Goal: Information Seeking & Learning: Learn about a topic

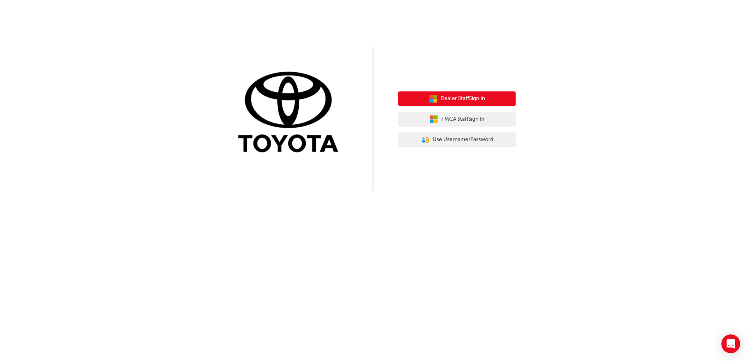
click at [470, 93] on button "Dealer Staff Sign In" at bounding box center [456, 99] width 117 height 15
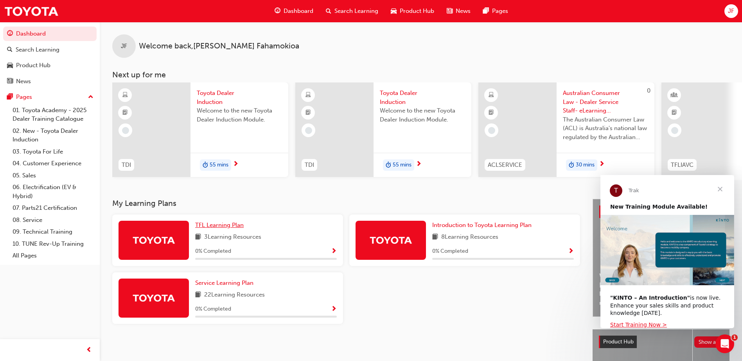
click at [214, 229] on span "TFL Learning Plan" at bounding box center [219, 225] width 48 height 7
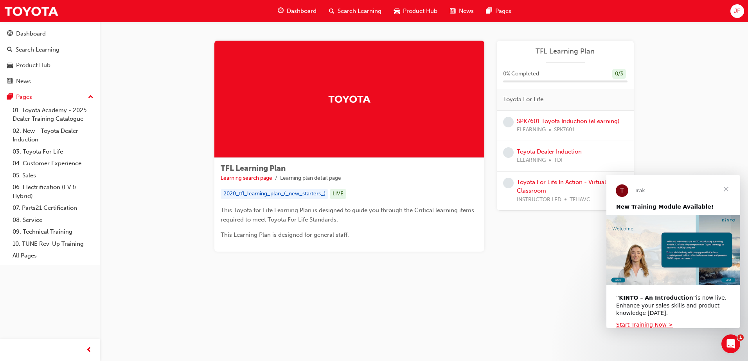
click at [347, 133] on div at bounding box center [349, 99] width 270 height 117
click at [532, 131] on span "ELEARNING" at bounding box center [531, 130] width 29 height 9
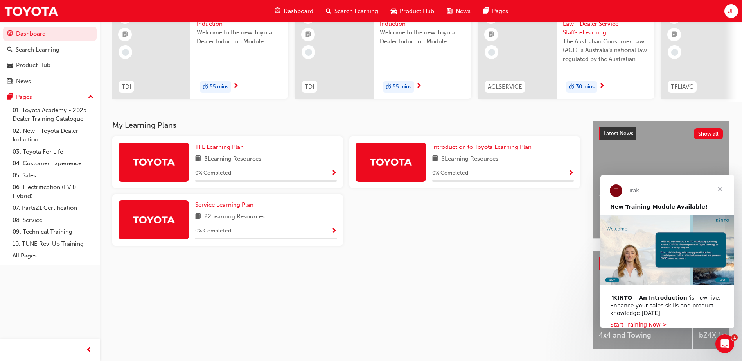
scroll to position [106, 0]
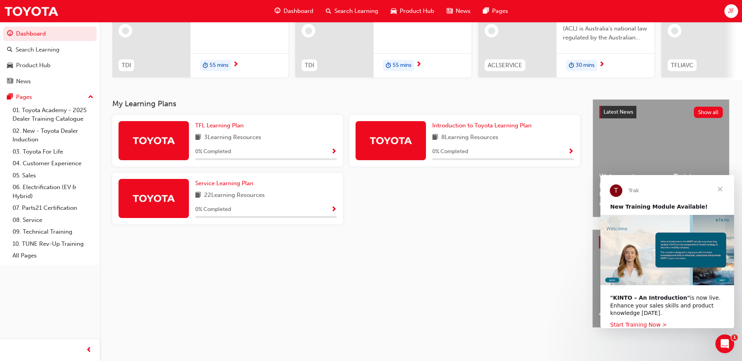
click at [638, 323] on link "Start Training Now >" at bounding box center [638, 325] width 57 height 6
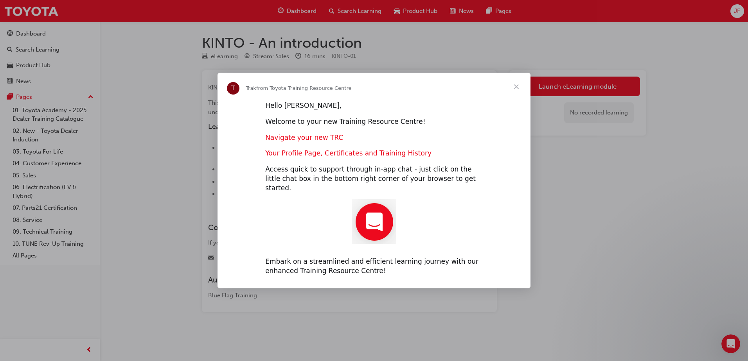
click at [293, 142] on link "Navigate your new TRC" at bounding box center [304, 138] width 78 height 8
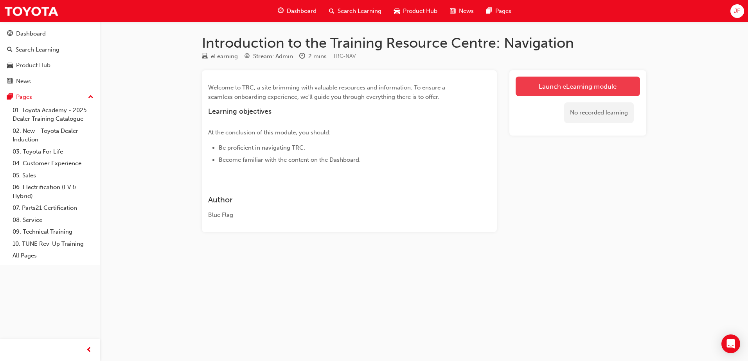
click at [532, 86] on link "Launch eLearning module" at bounding box center [577, 87] width 124 height 20
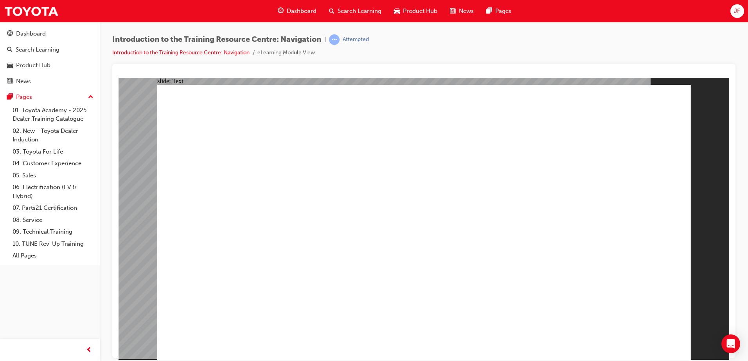
click at [56, 97] on div "Pages" at bounding box center [50, 97] width 86 height 10
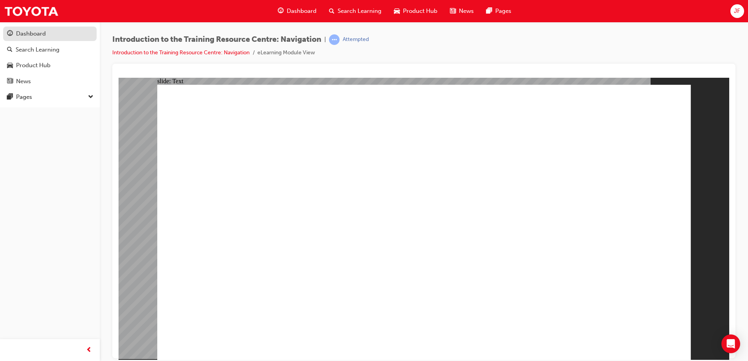
click at [33, 32] on div "Dashboard" at bounding box center [31, 33] width 30 height 9
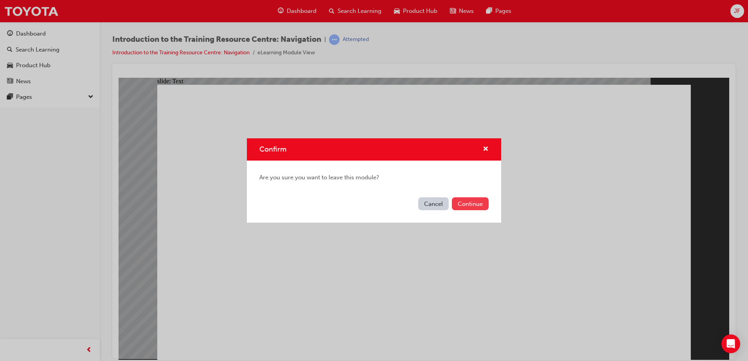
click at [459, 202] on button "Continue" at bounding box center [470, 203] width 37 height 13
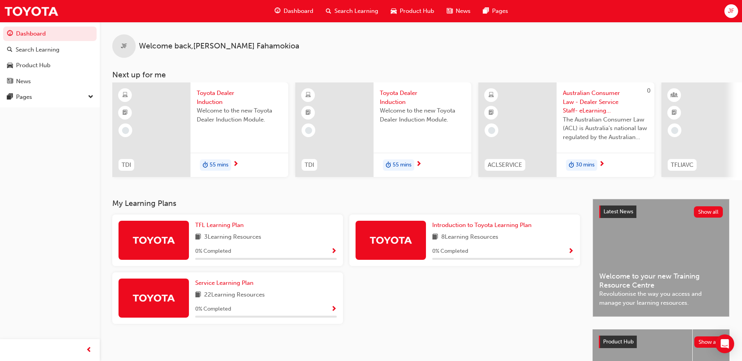
click at [214, 165] on span "55 mins" at bounding box center [219, 165] width 19 height 9
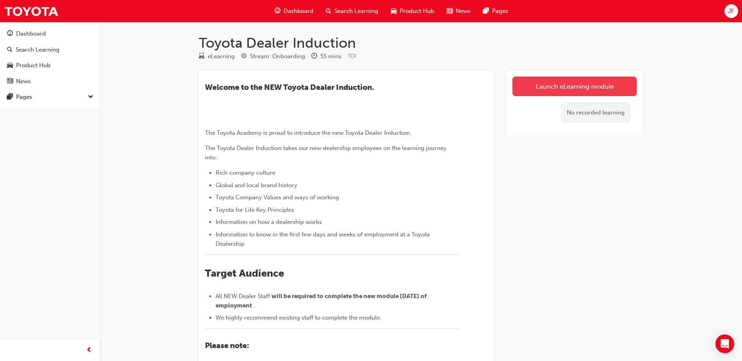
click at [536, 86] on link "Launch eLearning module" at bounding box center [574, 87] width 124 height 20
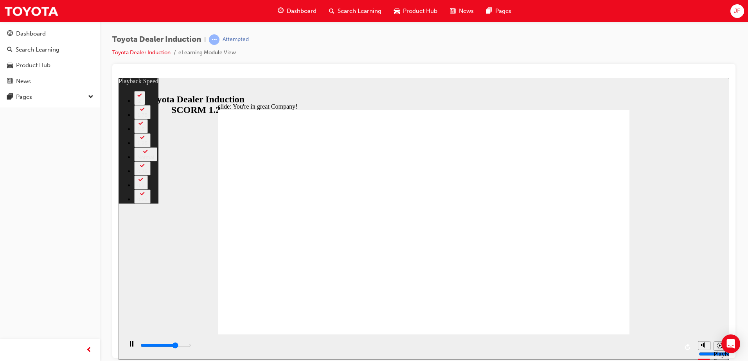
type input "5400"
type input "0"
type input "5700"
type input "0"
type input "5900"
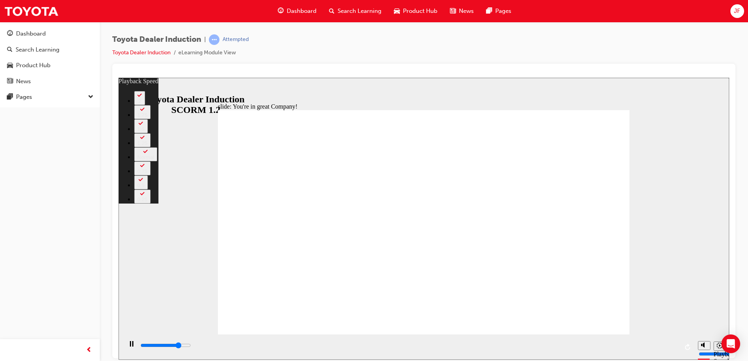
type input "1"
type input "6200"
type input "1"
type input "6500"
type input "1"
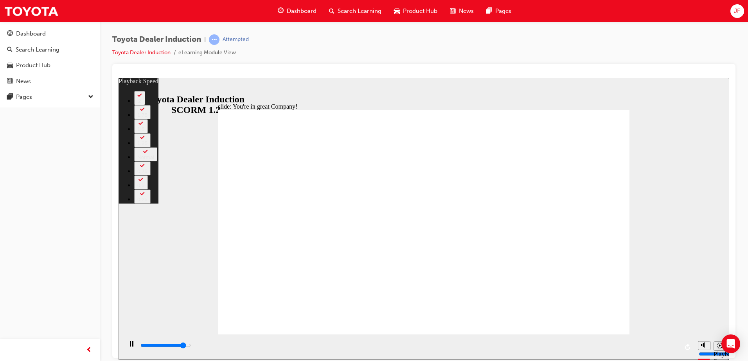
type input "6700"
type input "1"
type input "7000"
type input "2"
type input "7300"
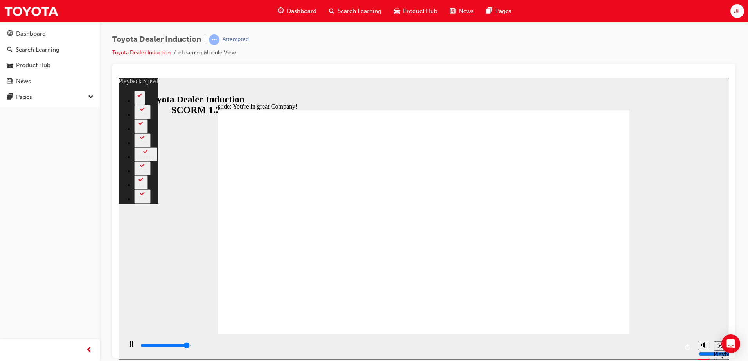
type input "2"
type input "7500"
type input "156"
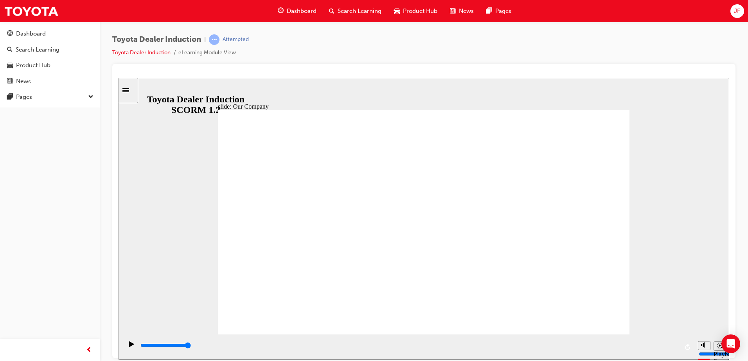
drag, startPoint x: 304, startPoint y: 288, endPoint x: 339, endPoint y: 291, distance: 34.9
drag, startPoint x: 306, startPoint y: 290, endPoint x: 345, endPoint y: 296, distance: 38.9
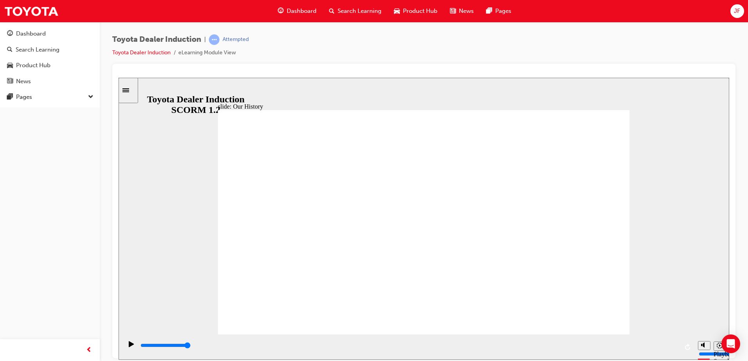
drag, startPoint x: 398, startPoint y: 313, endPoint x: 412, endPoint y: 302, distance: 18.4
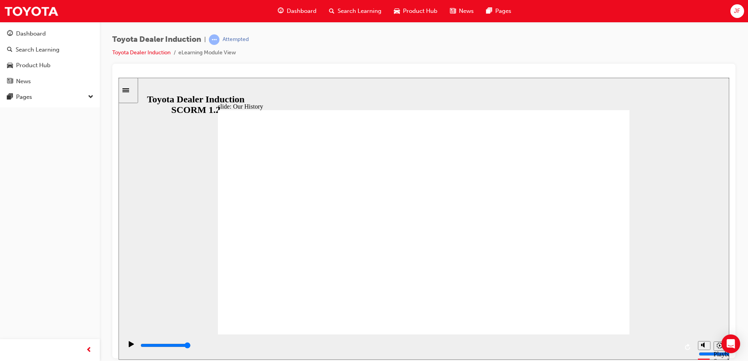
drag, startPoint x: 306, startPoint y: 258, endPoint x: 430, endPoint y: 280, distance: 125.9
drag, startPoint x: 420, startPoint y: 289, endPoint x: 350, endPoint y: 283, distance: 70.7
drag, startPoint x: 314, startPoint y: 289, endPoint x: 307, endPoint y: 289, distance: 7.5
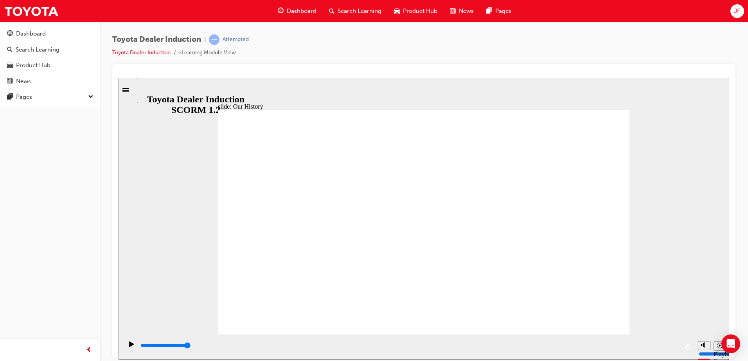
drag, startPoint x: 307, startPoint y: 287, endPoint x: 309, endPoint y: 263, distance: 24.7
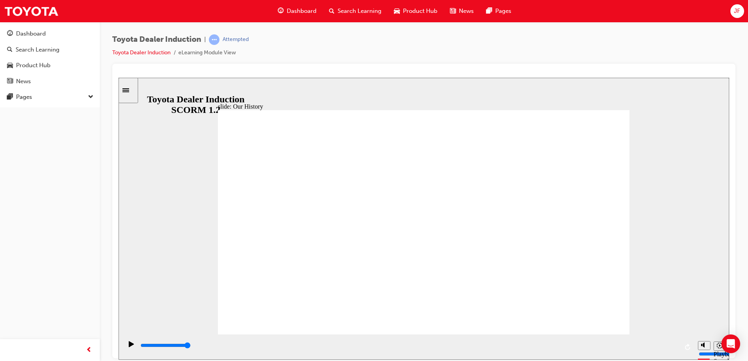
drag, startPoint x: 309, startPoint y: 263, endPoint x: 309, endPoint y: 269, distance: 5.5
drag, startPoint x: 307, startPoint y: 291, endPoint x: 430, endPoint y: 299, distance: 122.7
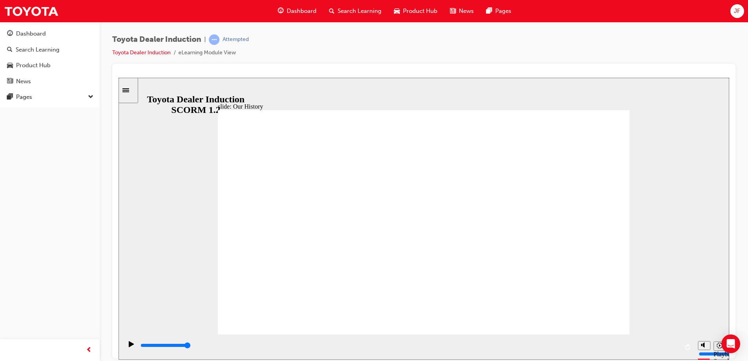
drag, startPoint x: 418, startPoint y: 290, endPoint x: 510, endPoint y: 292, distance: 91.1
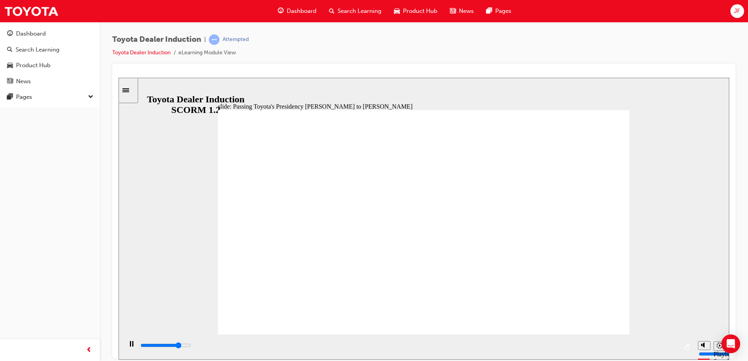
type input "5000"
radio input "true"
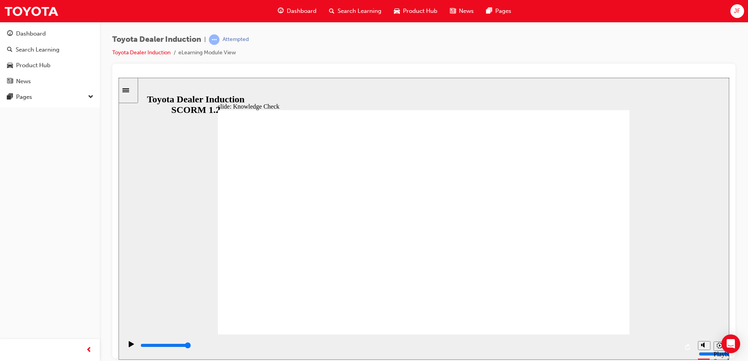
type input "5000"
drag, startPoint x: 350, startPoint y: 236, endPoint x: 457, endPoint y: 203, distance: 111.3
radio input "true"
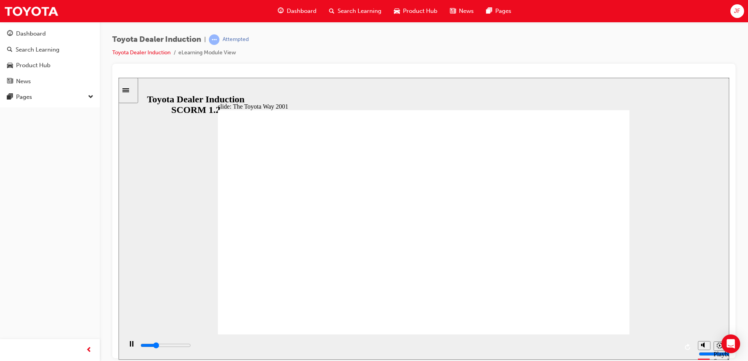
drag, startPoint x: 507, startPoint y: 252, endPoint x: 468, endPoint y: 254, distance: 38.8
drag, startPoint x: 468, startPoint y: 254, endPoint x: 553, endPoint y: 265, distance: 85.1
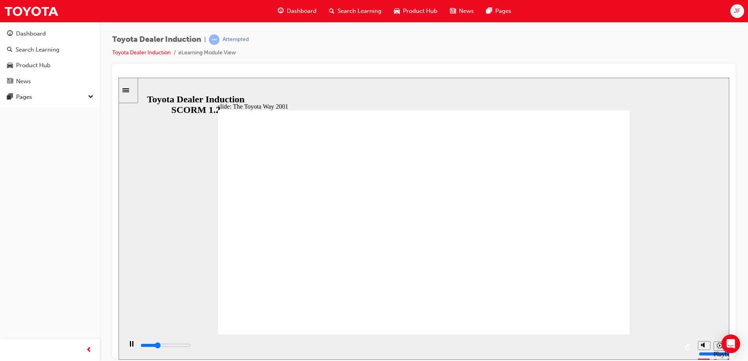
drag, startPoint x: 553, startPoint y: 265, endPoint x: 486, endPoint y: 281, distance: 68.8
drag, startPoint x: 555, startPoint y: 303, endPoint x: 516, endPoint y: 289, distance: 42.1
drag, startPoint x: 516, startPoint y: 289, endPoint x: 508, endPoint y: 296, distance: 10.8
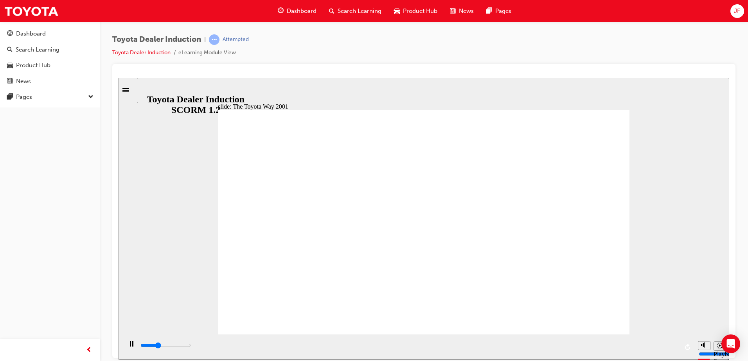
drag, startPoint x: 508, startPoint y: 296, endPoint x: 497, endPoint y: 298, distance: 10.7
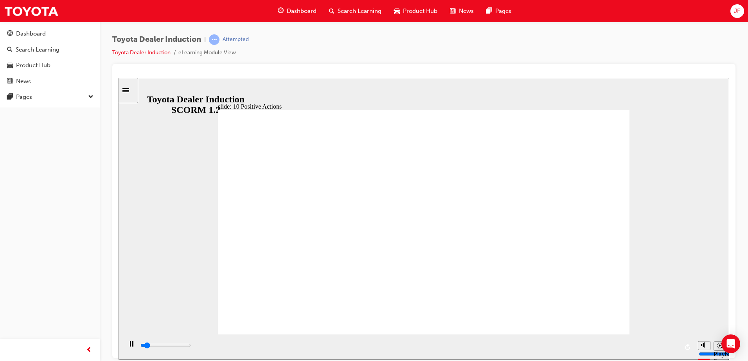
drag, startPoint x: 495, startPoint y: 253, endPoint x: 531, endPoint y: 279, distance: 44.2
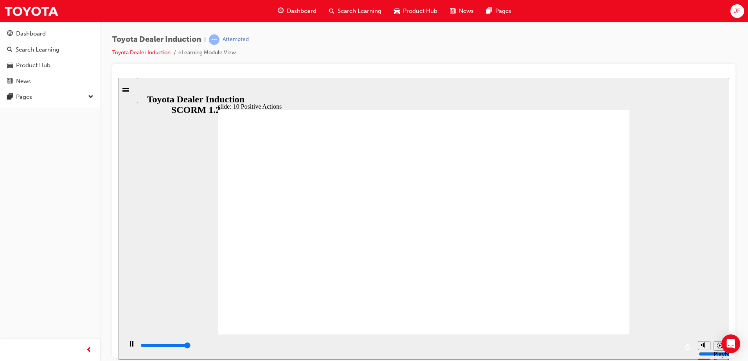
drag, startPoint x: 524, startPoint y: 164, endPoint x: 531, endPoint y: 192, distance: 28.5
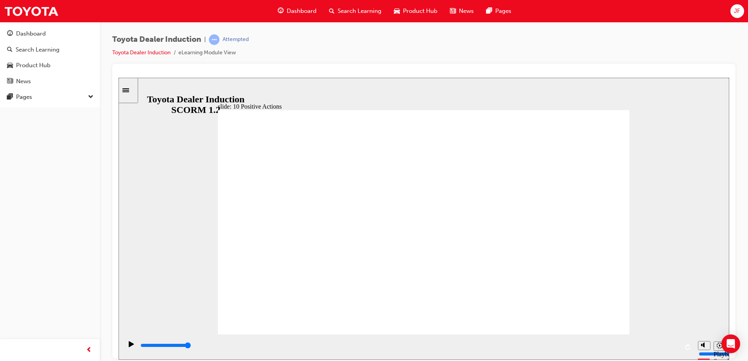
drag, startPoint x: 533, startPoint y: 216, endPoint x: 526, endPoint y: 207, distance: 11.4
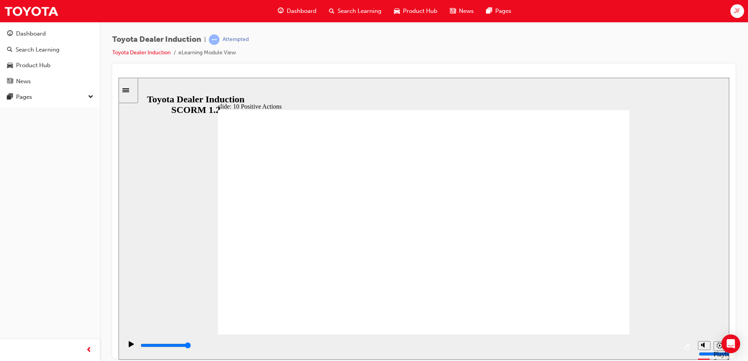
drag, startPoint x: 619, startPoint y: 108, endPoint x: 509, endPoint y: 178, distance: 129.7
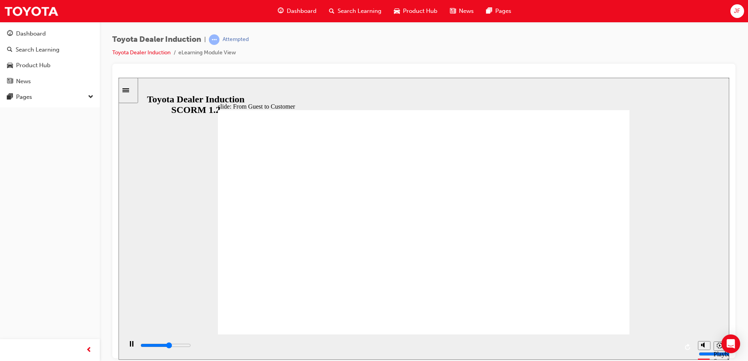
drag, startPoint x: 249, startPoint y: 215, endPoint x: 259, endPoint y: 220, distance: 10.7
drag, startPoint x: 357, startPoint y: 254, endPoint x: 372, endPoint y: 253, distance: 14.6
drag, startPoint x: 372, startPoint y: 253, endPoint x: 400, endPoint y: 228, distance: 36.6
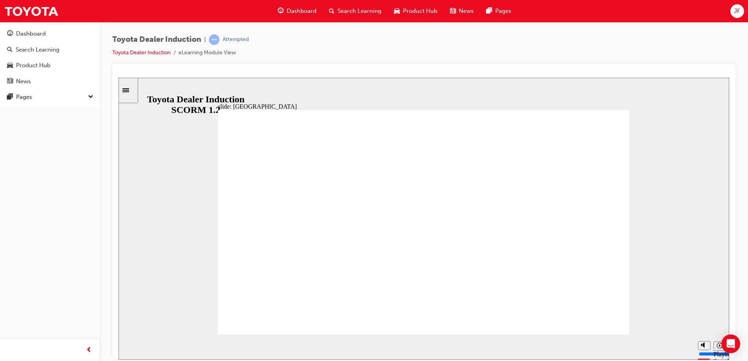
drag, startPoint x: 581, startPoint y: 311, endPoint x: 512, endPoint y: 336, distance: 73.5
drag, startPoint x: 571, startPoint y: 314, endPoint x: 678, endPoint y: 343, distance: 110.1
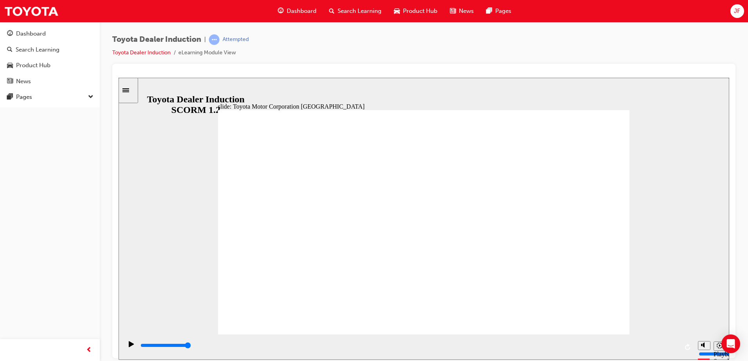
click at [638, 330] on div "slide: Toyota Motor Corporation Australia Rectangle 3 Toyota Motor Corporation …" at bounding box center [423, 218] width 610 height 282
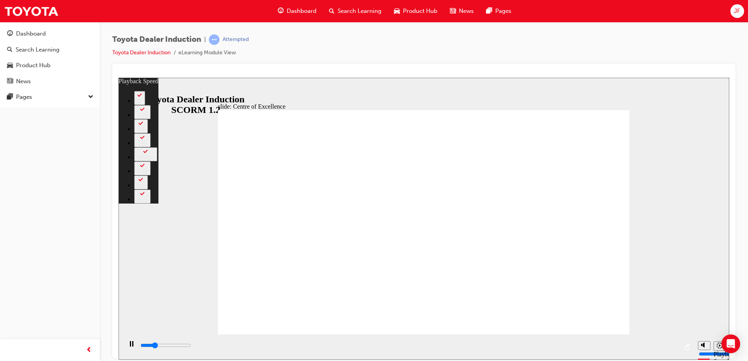
type input "3900"
type input "0"
type input "4200"
type input "1"
type input "4400"
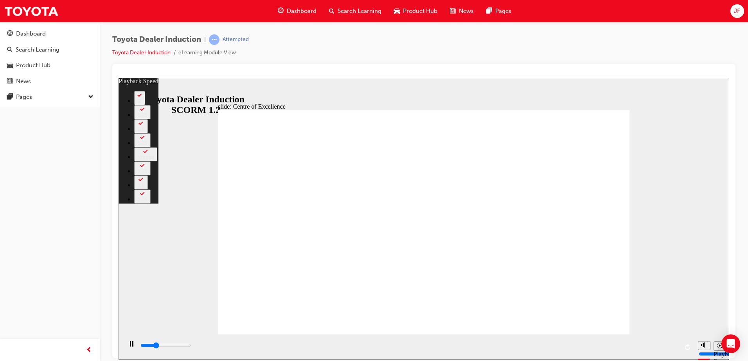
type input "1"
type input "4700"
type input "1"
type input "4900"
type input "1"
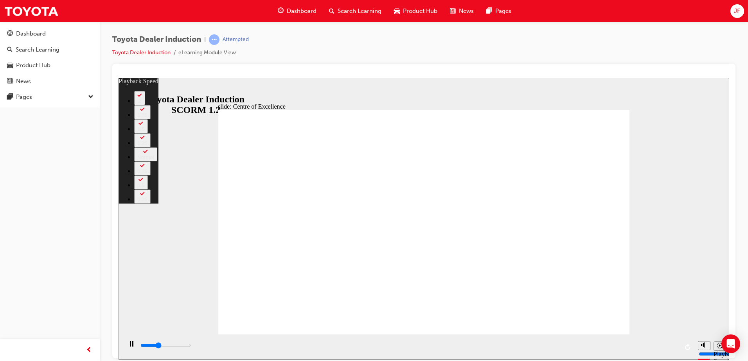
type input "5200"
type input "2"
type input "5500"
type input "81"
type input "5500"
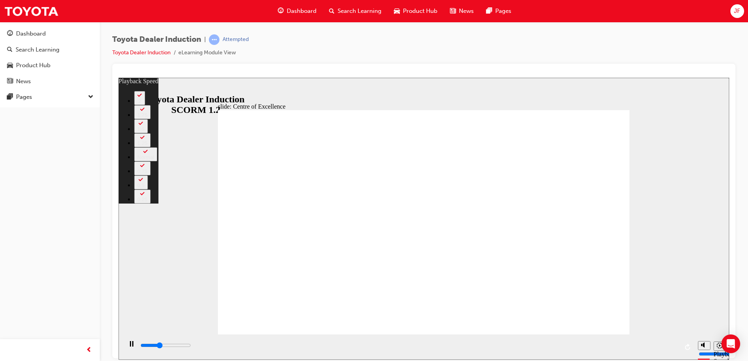
type input "81"
type input "5600"
type input "86"
type input "5600"
type input "86"
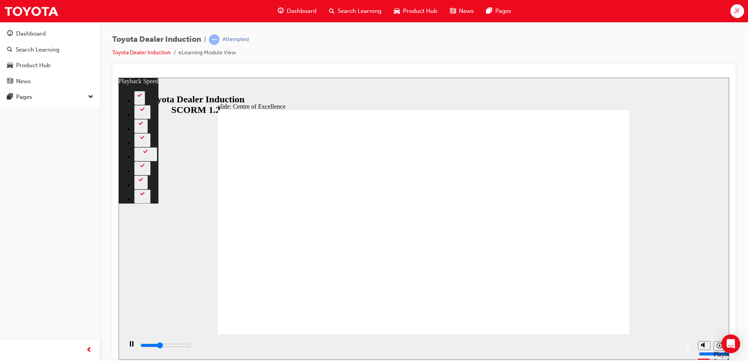
type input "5700"
type input "123"
type input "5700"
type input "129"
type input "5700"
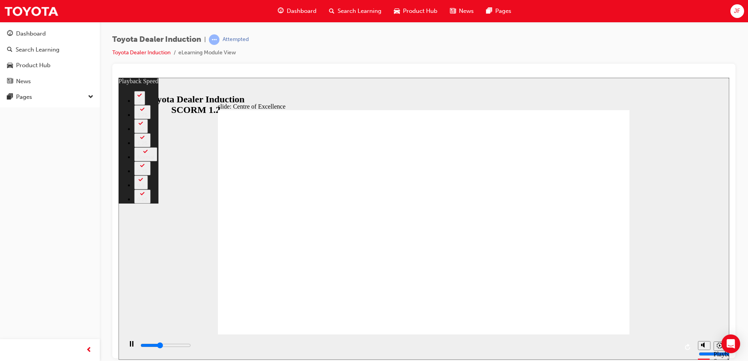
type input "134"
type input "5700"
type input "134"
type input "5800"
type input "140"
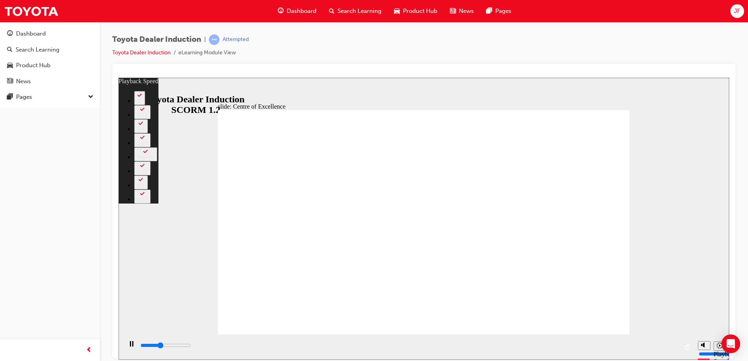
type input "5900"
type input "143"
type input "5900"
type input "143"
type input "5900"
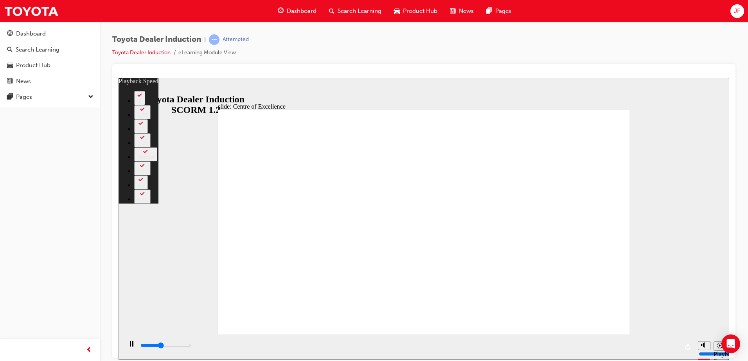
type input "143"
type input "5900"
type input "143"
type input "5900"
type input "143"
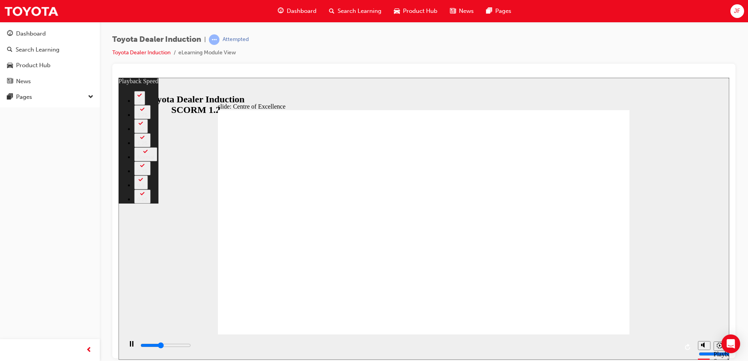
type input "6000"
type input "147"
type input "6000"
type input "150"
type input "6000"
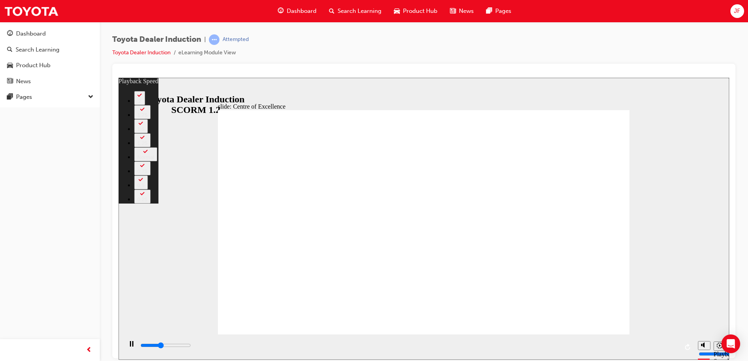
type input "154"
type input "6000"
type input "161"
type input "6000"
type input "161"
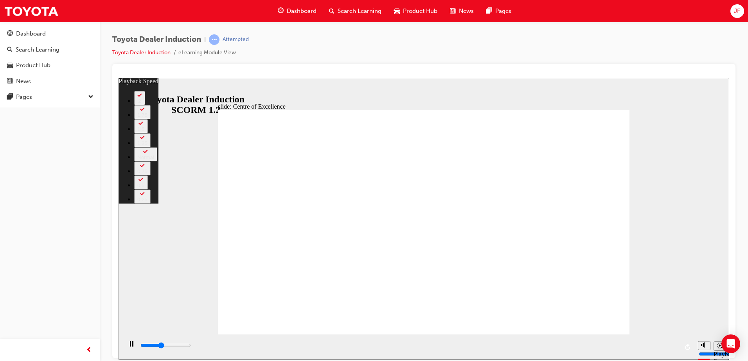
type input "6100"
type input "195"
type input "6100"
type input "195"
type input "6100"
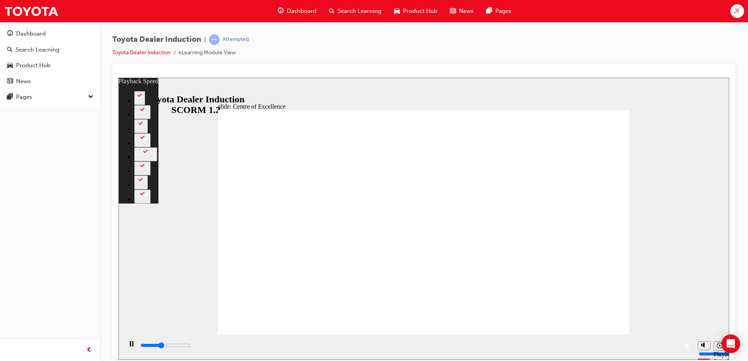
type input "207"
type input "6200"
type input "216"
type input "6200"
type input "216"
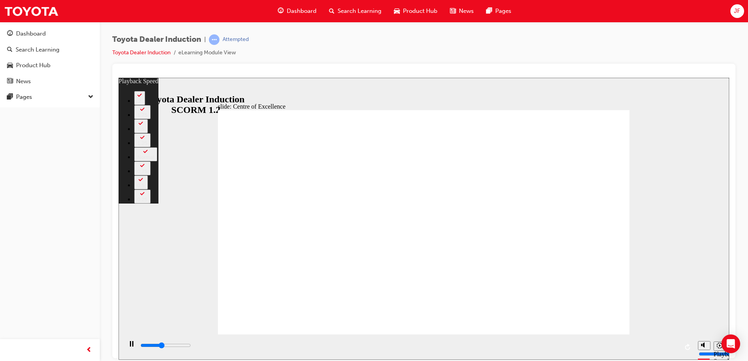
type input "6300"
type input "223"
type input "6300"
type input "226"
type input "6300"
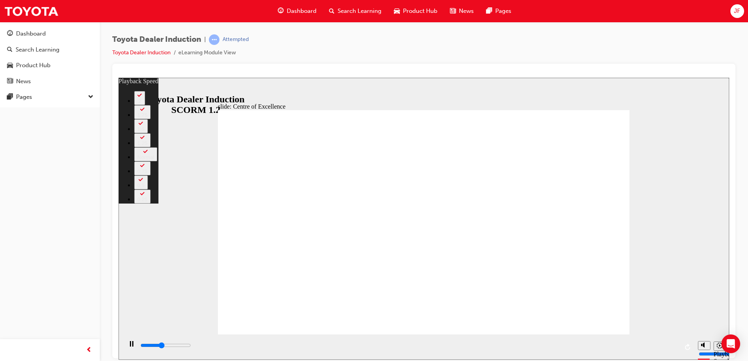
type input "228"
type input "6300"
type input "230"
type input "6300"
type input "230"
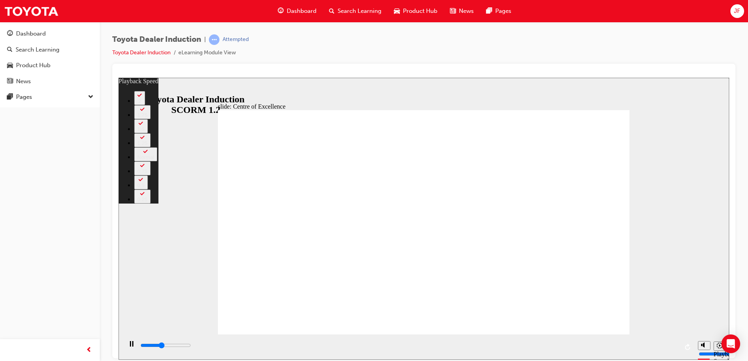
type input "6400"
type input "231"
type input "6400"
type input "231"
type input "6400"
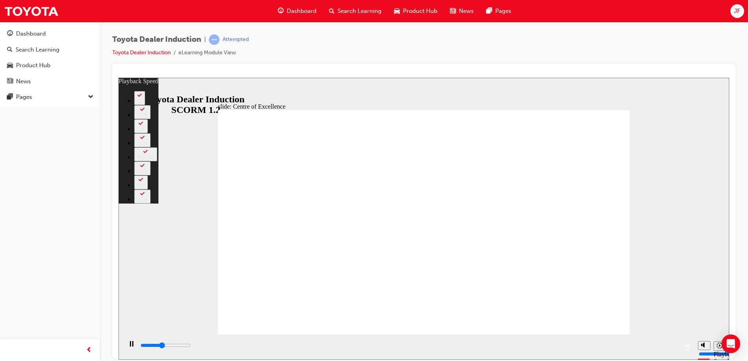
type input "231"
type input "6400"
type input "232"
type input "6400"
type input "232"
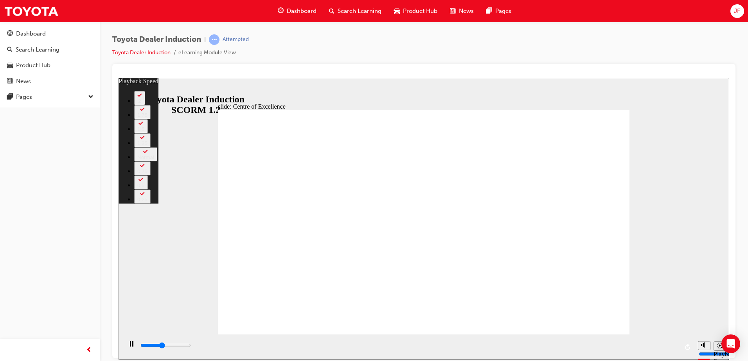
type input "6400"
type input "232"
type input "6500"
type input "232"
drag, startPoint x: 353, startPoint y: 318, endPoint x: 604, endPoint y: 318, distance: 250.7
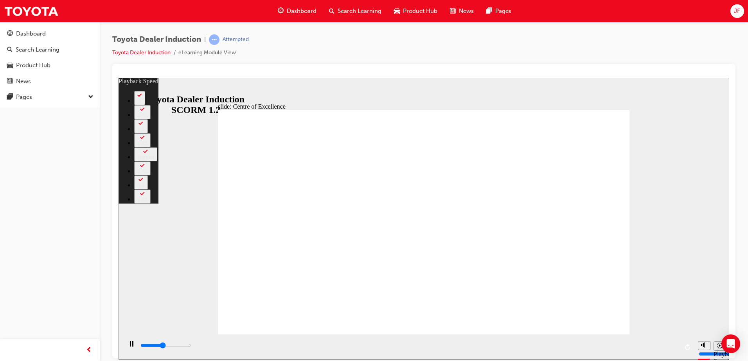
type input "6700"
type input "232"
type input "6900"
type input "232"
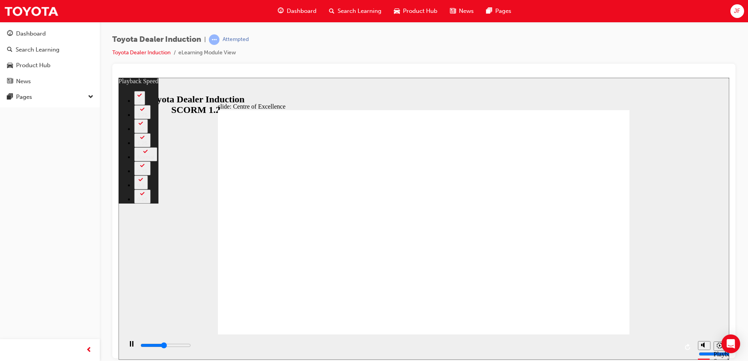
type input "7000"
type input "232"
type input "7200"
type input "233"
type input "7400"
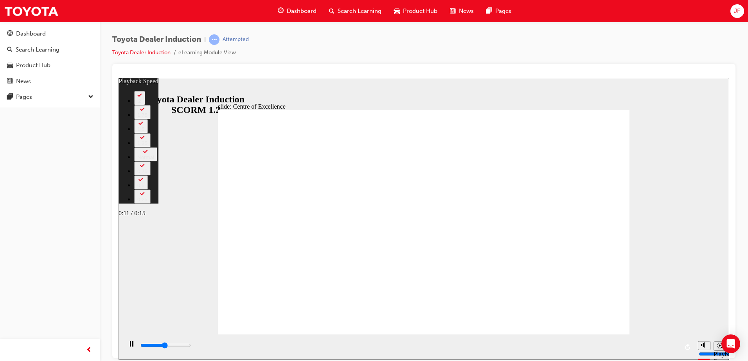
type input "233"
type input "7500"
type input "233"
type input "7700"
type input "233"
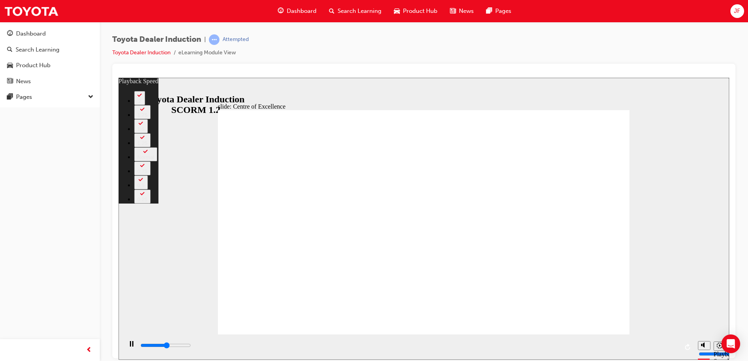
type input "8000"
type input "233"
type input "8300"
type input "234"
type input "8500"
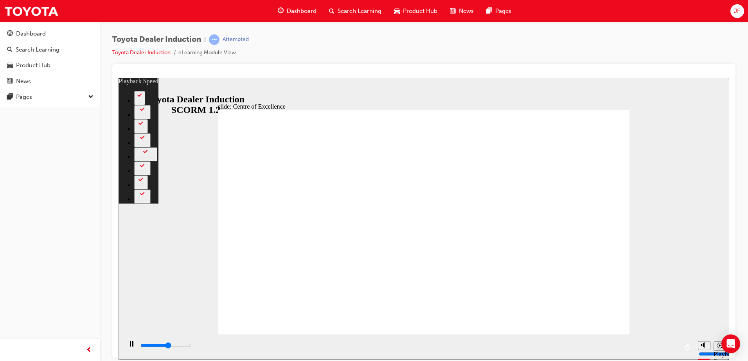
type input "234"
type input "8800"
type input "234"
type input "9000"
type input "235"
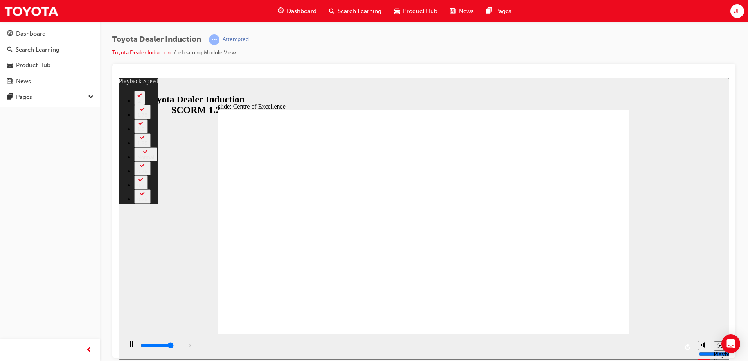
type input "9300"
type input "235"
type input "9600"
type input "235"
type input "9800"
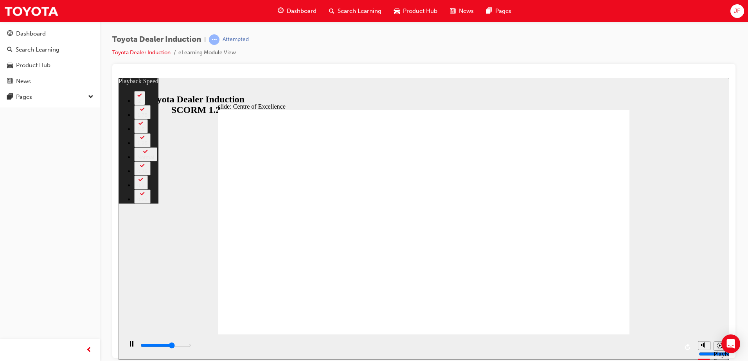
type input "235"
type input "10000"
type input "242"
type input "10000"
type input "242"
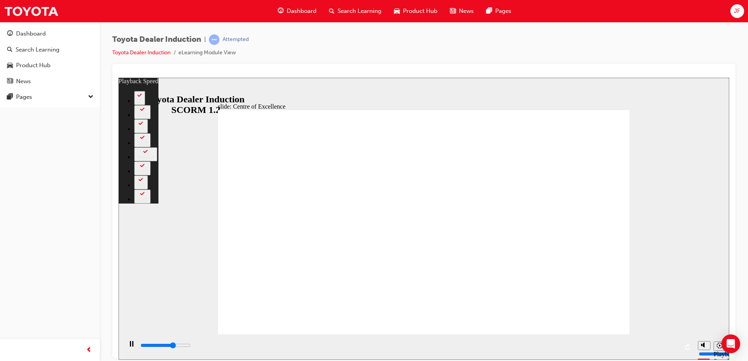
type input "10100"
type input "242"
type input "10400"
type input "243"
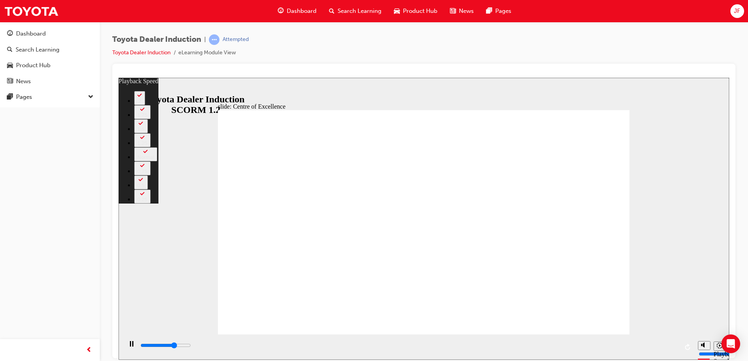
type input "10600"
type input "243"
type input "10900"
type input "243"
type input "11200"
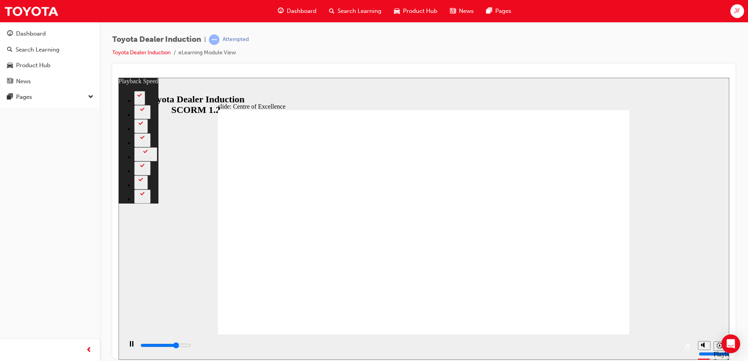
type input "243"
type input "11400"
type input "244"
type input "11700"
type input "244"
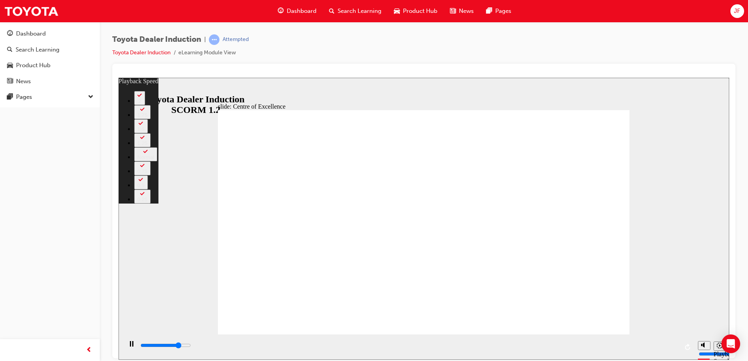
type input "12000"
type input "244"
type input "12200"
type input "244"
type input "12500"
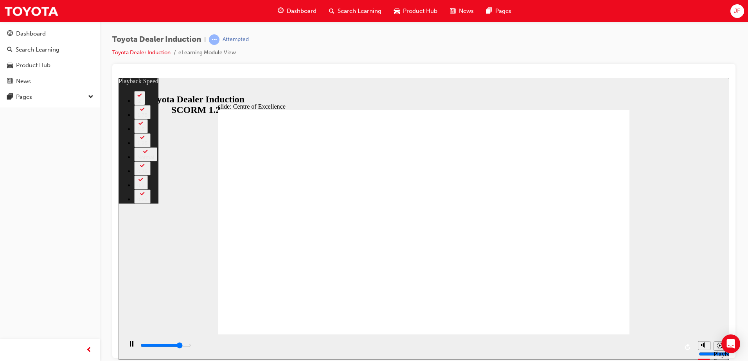
type input "245"
type input "12800"
type input "245"
type input "13000"
type input "245"
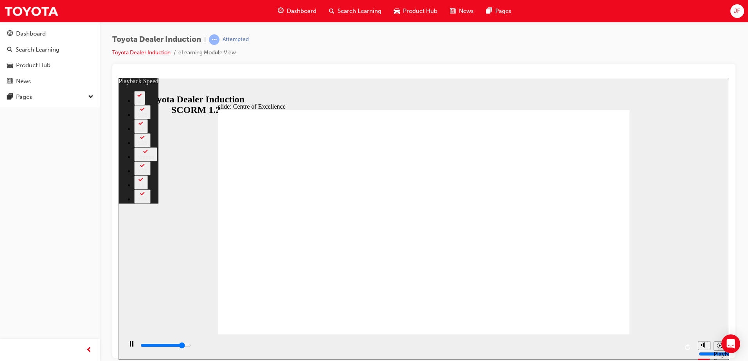
type input "13300"
type input "245"
type input "13600"
type input "246"
type input "13800"
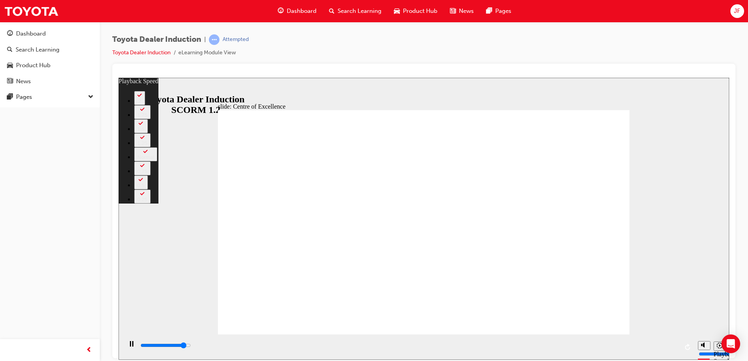
type input "246"
type input "14000"
type input "246"
type input "14100"
type input "246"
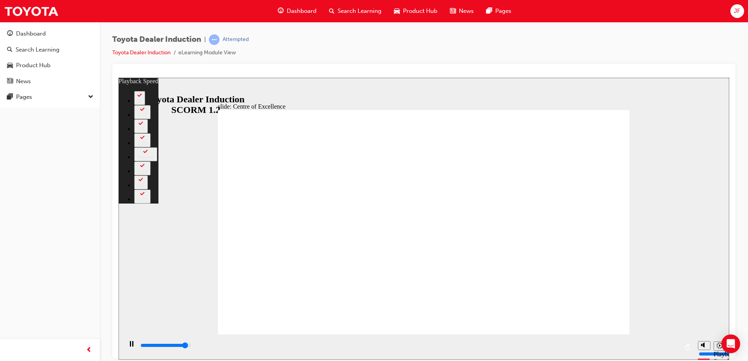
type input "14400"
type input "247"
type input "14600"
type input "247"
type input "14900"
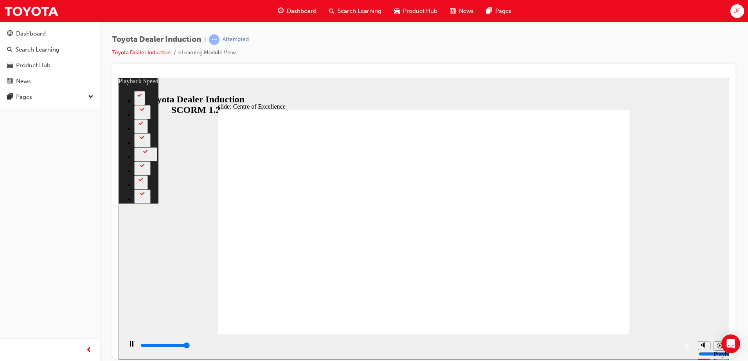
type input "247"
type input "15200"
type input "247"
type input "15300"
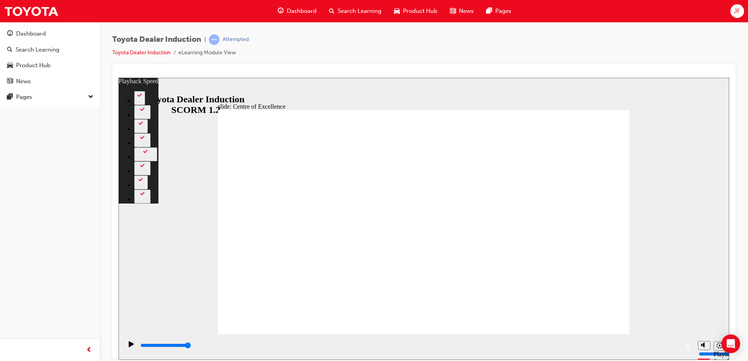
type input "248"
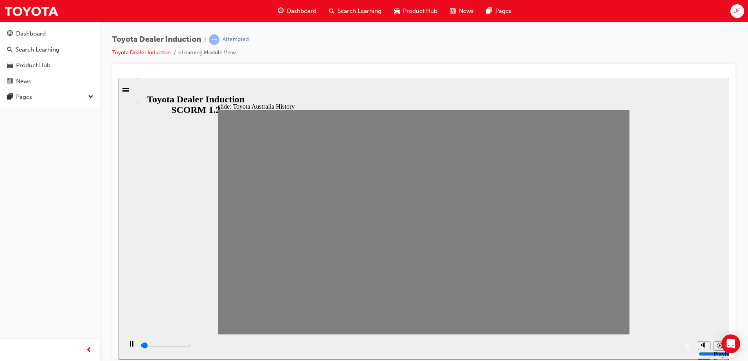
drag, startPoint x: 231, startPoint y: 228, endPoint x: 257, endPoint y: 229, distance: 26.2
drag, startPoint x: 257, startPoint y: 229, endPoint x: 271, endPoint y: 229, distance: 13.7
drag, startPoint x: 268, startPoint y: 231, endPoint x: 292, endPoint y: 230, distance: 23.9
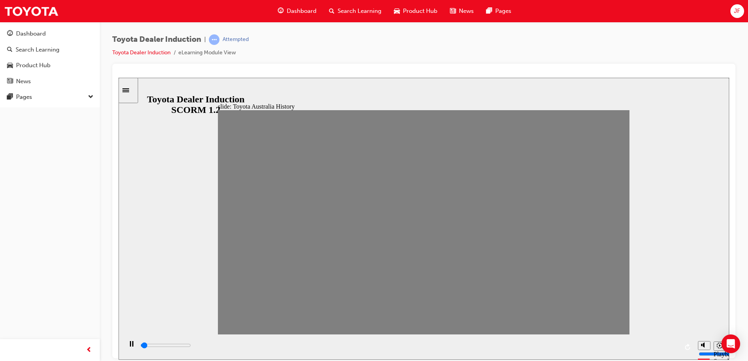
drag, startPoint x: 287, startPoint y: 229, endPoint x: 312, endPoint y: 228, distance: 24.7
drag, startPoint x: 304, startPoint y: 230, endPoint x: 328, endPoint y: 230, distance: 24.3
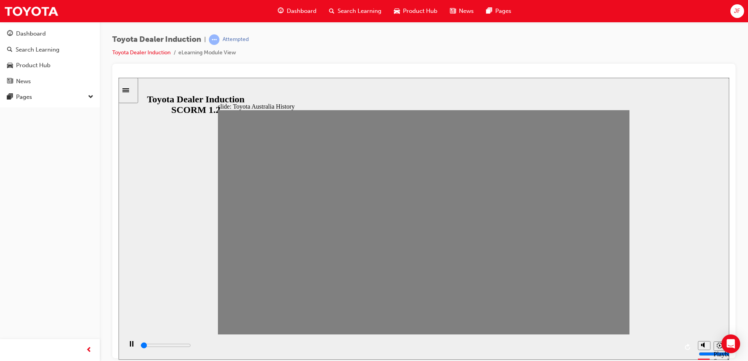
drag, startPoint x: 328, startPoint y: 230, endPoint x: 350, endPoint y: 228, distance: 21.2
drag, startPoint x: 350, startPoint y: 228, endPoint x: 356, endPoint y: 227, distance: 6.7
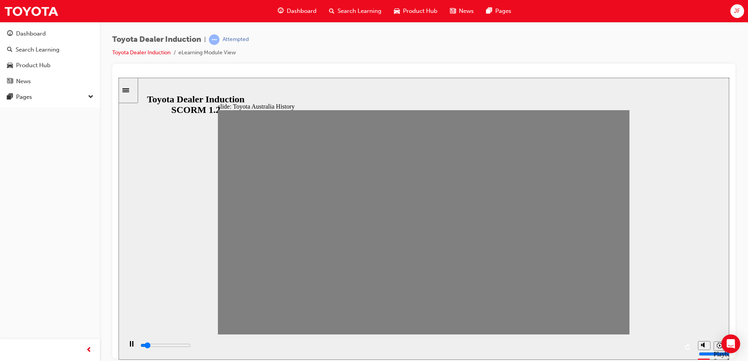
drag, startPoint x: 472, startPoint y: 230, endPoint x: 551, endPoint y: 228, distance: 78.6
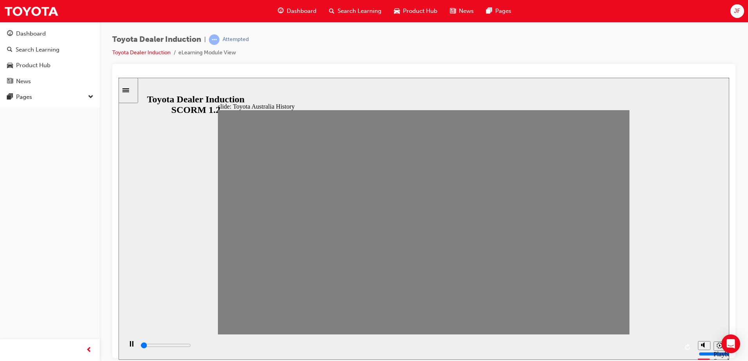
drag, startPoint x: 593, startPoint y: 228, endPoint x: 612, endPoint y: 225, distance: 19.0
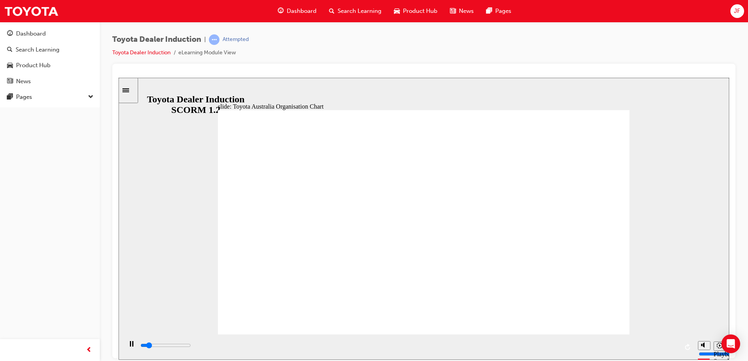
drag, startPoint x: 379, startPoint y: 243, endPoint x: 376, endPoint y: 250, distance: 7.9
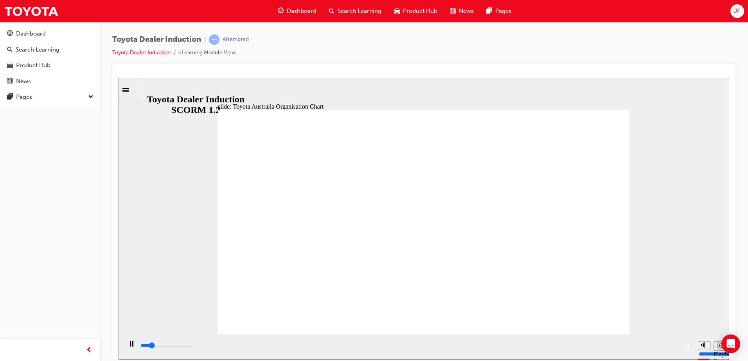
drag, startPoint x: 286, startPoint y: 248, endPoint x: 297, endPoint y: 267, distance: 22.4
drag, startPoint x: 297, startPoint y: 267, endPoint x: 302, endPoint y: 261, distance: 8.1
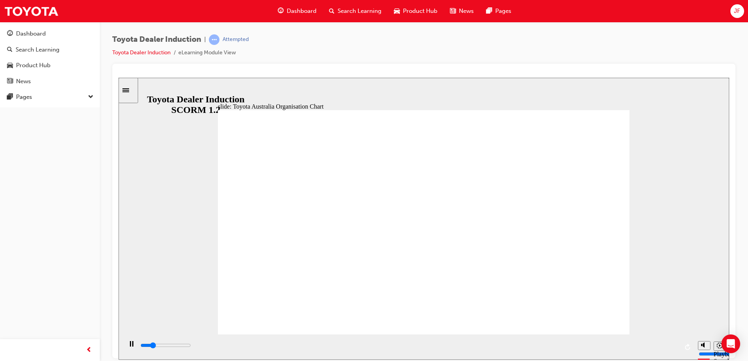
drag, startPoint x: 495, startPoint y: 348, endPoint x: 674, endPoint y: 349, distance: 178.7
click at [674, 349] on div "playback controls" at bounding box center [409, 345] width 538 height 9
drag, startPoint x: 630, startPoint y: 345, endPoint x: 677, endPoint y: 345, distance: 46.9
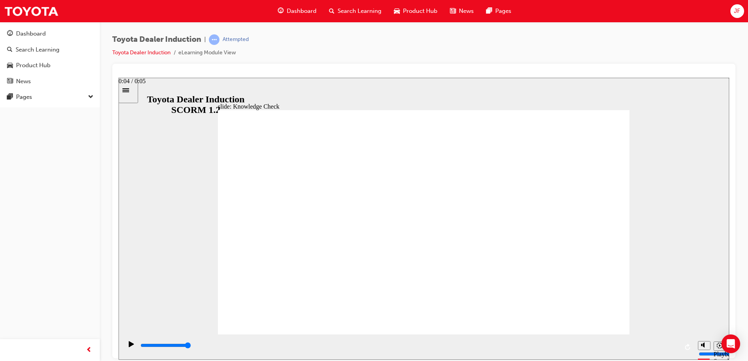
click at [677, 345] on div "playback controls" at bounding box center [409, 345] width 538 height 9
type input "5000"
radio input "true"
type input "5000"
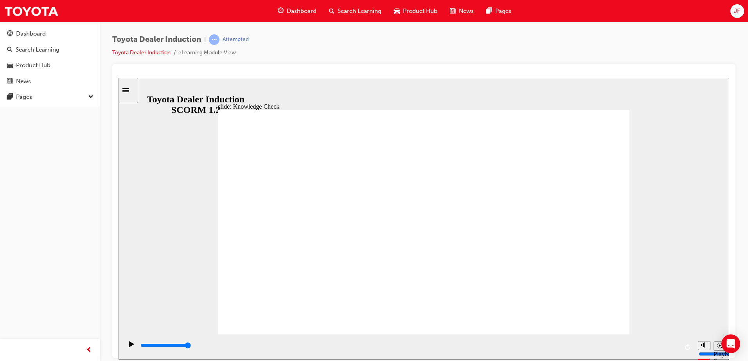
radio input "true"
type input "5000"
radio input "true"
drag, startPoint x: 328, startPoint y: 231, endPoint x: 611, endPoint y: 115, distance: 305.7
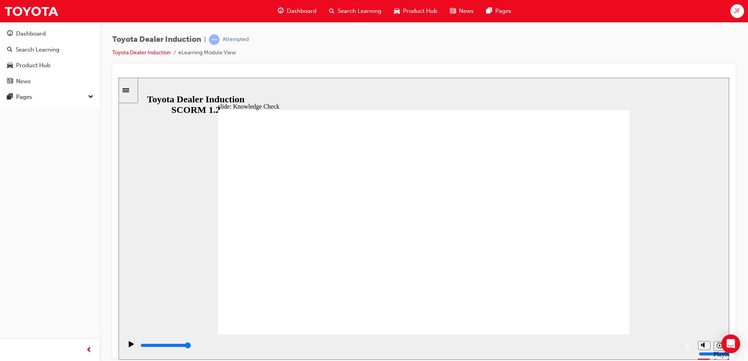
drag, startPoint x: 423, startPoint y: 346, endPoint x: 669, endPoint y: 348, distance: 246.8
click at [669, 348] on div "playback controls" at bounding box center [409, 345] width 538 height 9
click at [632, 348] on div "playback controls" at bounding box center [409, 345] width 538 height 9
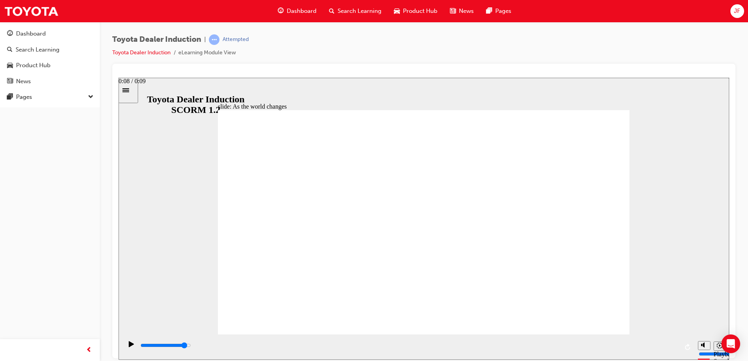
type input "8500"
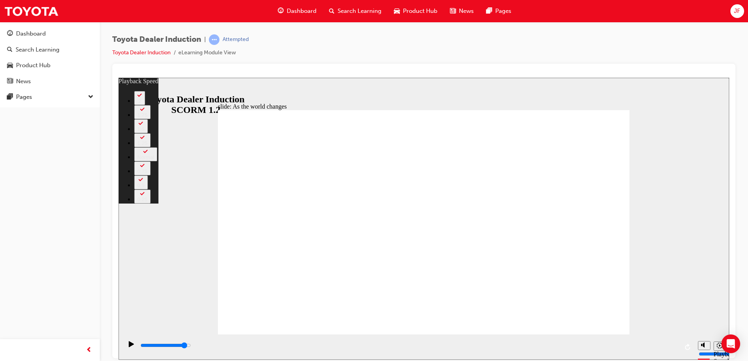
drag, startPoint x: 525, startPoint y: 318, endPoint x: 619, endPoint y: 316, distance: 93.9
type input "125"
type input "8800"
type input "126"
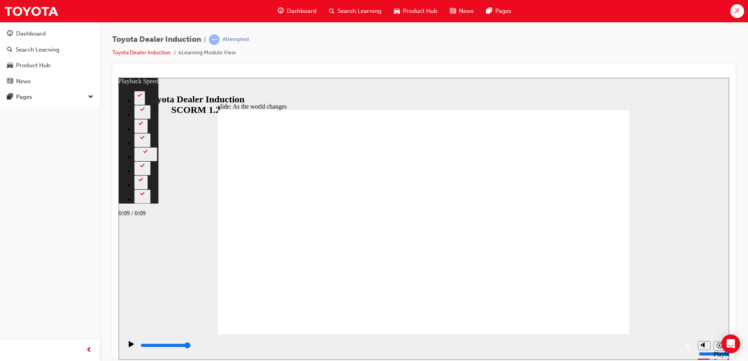
type input "9200"
type input "126"
drag, startPoint x: 638, startPoint y: 345, endPoint x: 687, endPoint y: 346, distance: 49.3
click at [693, 344] on div "playback controls" at bounding box center [407, 346] width 571 height 25
type input "9200"
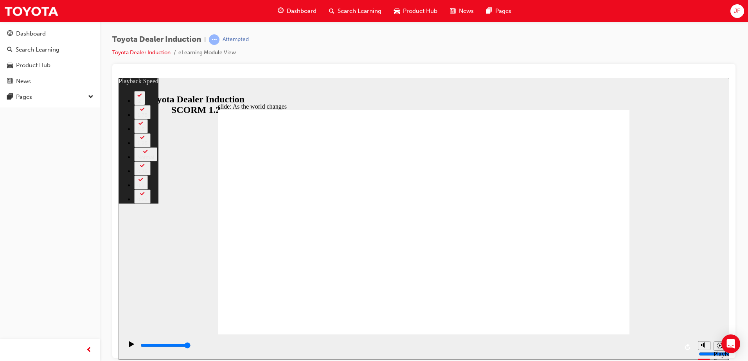
type input "128"
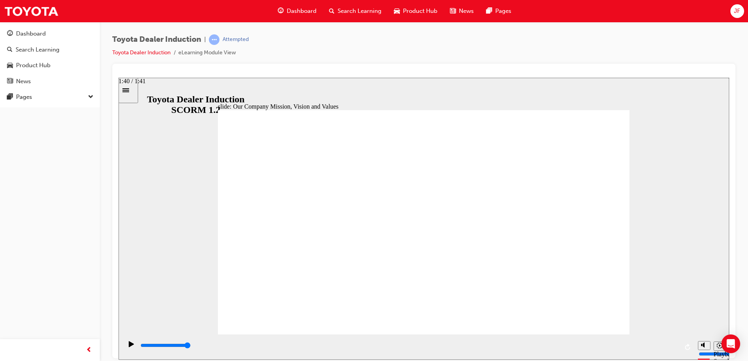
drag, startPoint x: 504, startPoint y: 347, endPoint x: 675, endPoint y: 347, distance: 170.5
click at [191, 347] on input "slide progress" at bounding box center [165, 345] width 50 height 6
drag, startPoint x: 611, startPoint y: 343, endPoint x: 677, endPoint y: 347, distance: 66.6
click at [677, 347] on div "playback controls" at bounding box center [409, 345] width 538 height 9
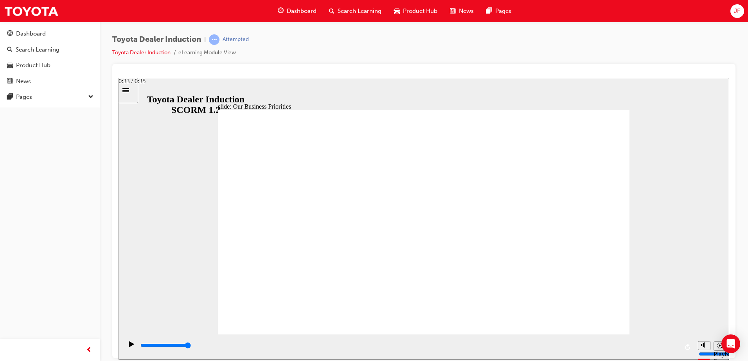
drag, startPoint x: 649, startPoint y: 348, endPoint x: 677, endPoint y: 346, distance: 28.6
click at [677, 346] on div "playback controls" at bounding box center [409, 345] width 538 height 9
drag, startPoint x: 624, startPoint y: 348, endPoint x: 650, endPoint y: 346, distance: 26.7
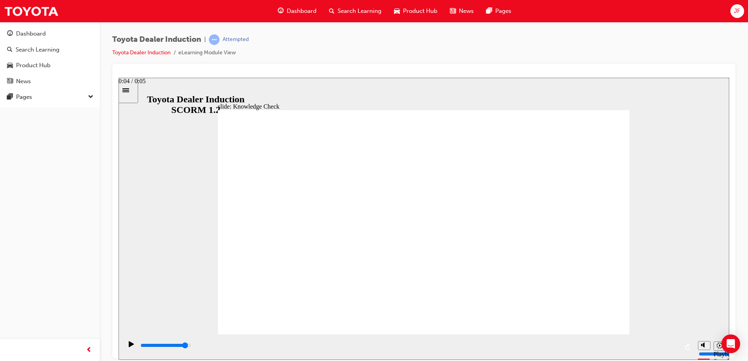
click at [650, 346] on div "playback controls" at bounding box center [409, 345] width 538 height 9
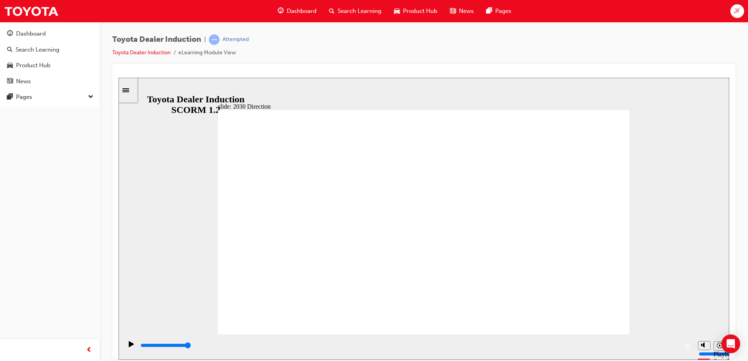
drag, startPoint x: 420, startPoint y: 255, endPoint x: 425, endPoint y: 260, distance: 6.7
drag, startPoint x: 522, startPoint y: 344, endPoint x: 340, endPoint y: 337, distance: 182.0
click at [338, 340] on div "playback controls" at bounding box center [407, 346] width 571 height 25
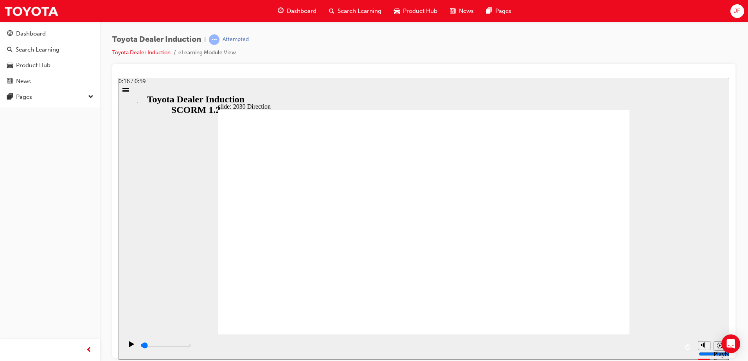
drag, startPoint x: 323, startPoint y: 343, endPoint x: 156, endPoint y: 337, distance: 166.7
click at [154, 338] on div "playback controls" at bounding box center [407, 346] width 571 height 25
click at [125, 347] on div "Play (Ctrl+Alt+P)" at bounding box center [131, 347] width 13 height 13
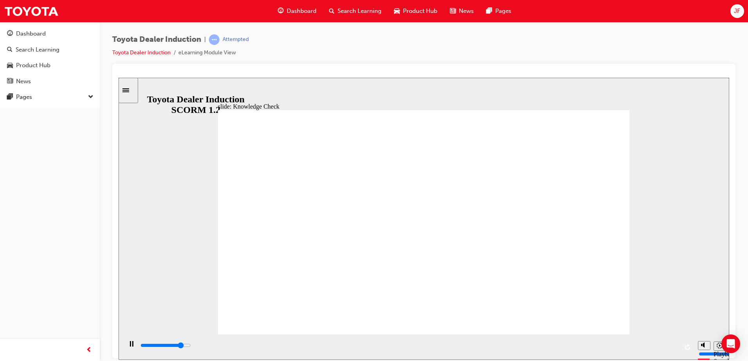
type input "4300"
type input "C"
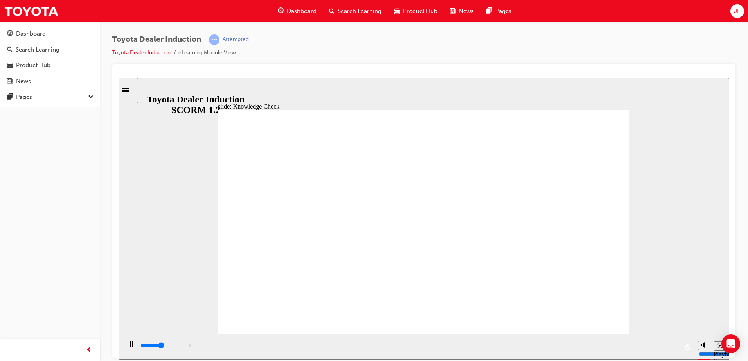
drag, startPoint x: 370, startPoint y: 229, endPoint x: 343, endPoint y: 230, distance: 27.0
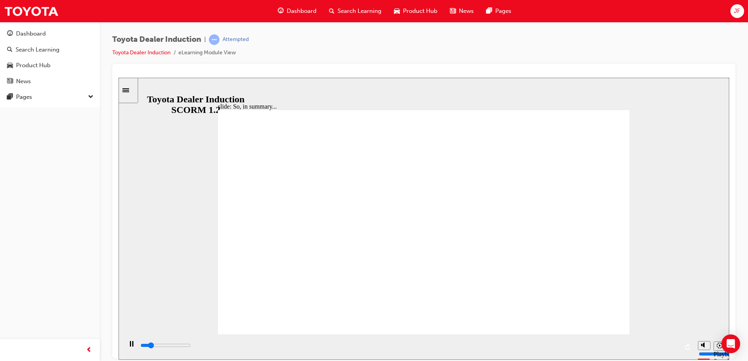
drag, startPoint x: 341, startPoint y: 233, endPoint x: 289, endPoint y: 234, distance: 51.6
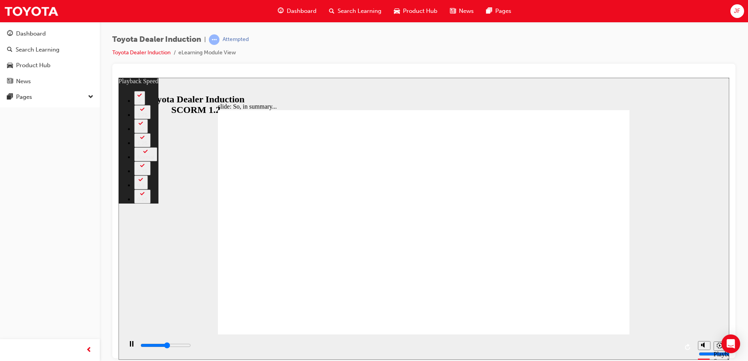
drag, startPoint x: 662, startPoint y: 348, endPoint x: 673, endPoint y: 346, distance: 11.1
click at [673, 346] on div "playback controls" at bounding box center [409, 345] width 538 height 9
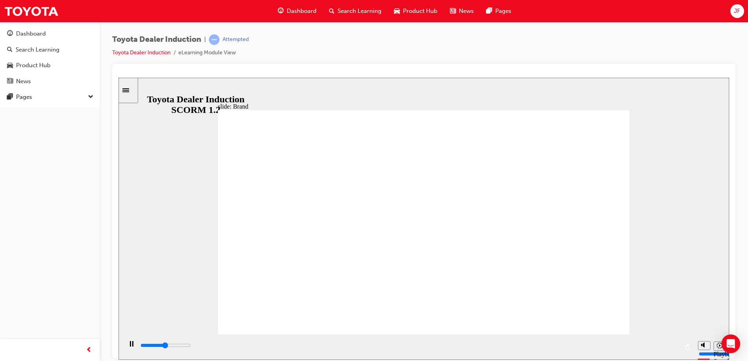
drag, startPoint x: 641, startPoint y: 346, endPoint x: 675, endPoint y: 346, distance: 33.6
click at [191, 346] on input "slide progress" at bounding box center [165, 345] width 50 height 6
click at [664, 348] on div "playback controls" at bounding box center [409, 345] width 538 height 9
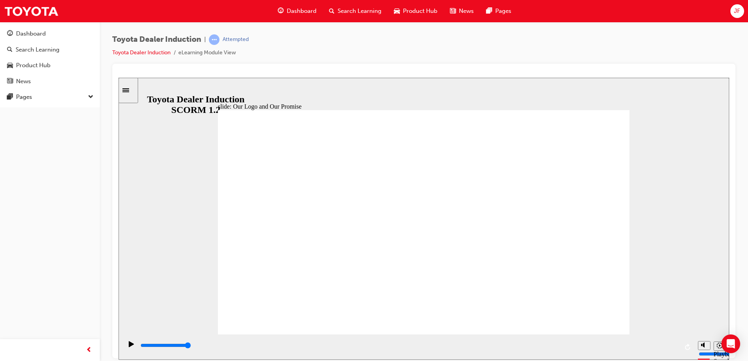
drag, startPoint x: 662, startPoint y: 348, endPoint x: 671, endPoint y: 347, distance: 8.7
click at [671, 347] on div "playback controls" at bounding box center [409, 345] width 538 height 9
drag, startPoint x: 661, startPoint y: 345, endPoint x: 673, endPoint y: 347, distance: 12.3
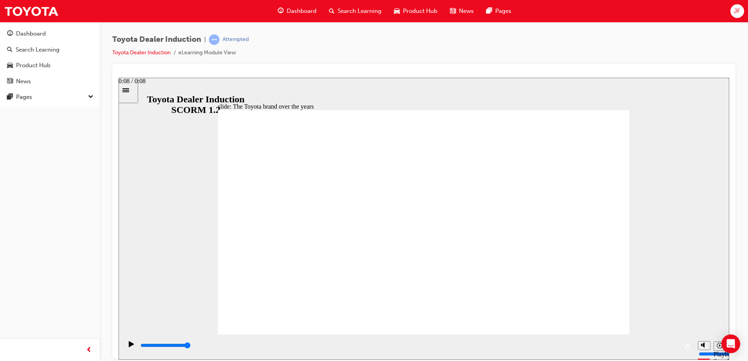
click at [673, 347] on div "playback controls" at bounding box center [409, 345] width 538 height 9
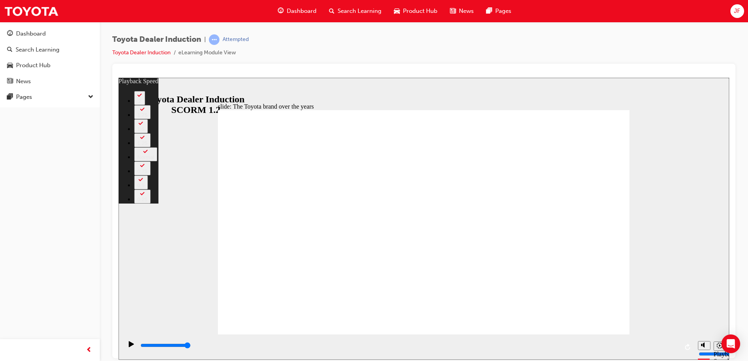
drag, startPoint x: 605, startPoint y: 319, endPoint x: 622, endPoint y: 319, distance: 17.6
drag, startPoint x: 600, startPoint y: 115, endPoint x: 595, endPoint y: 118, distance: 6.5
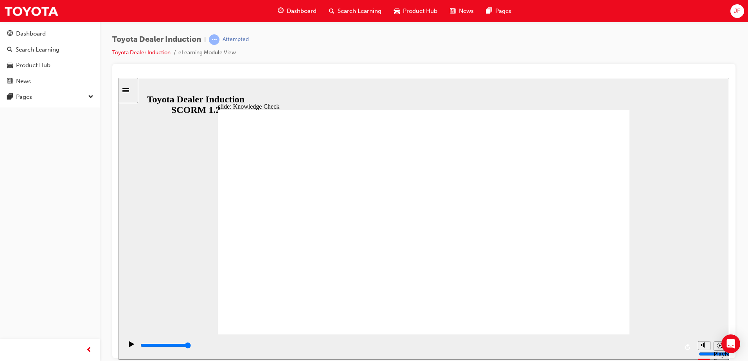
drag, startPoint x: 656, startPoint y: 346, endPoint x: 674, endPoint y: 345, distance: 18.0
click at [674, 345] on div "playback controls" at bounding box center [409, 345] width 538 height 9
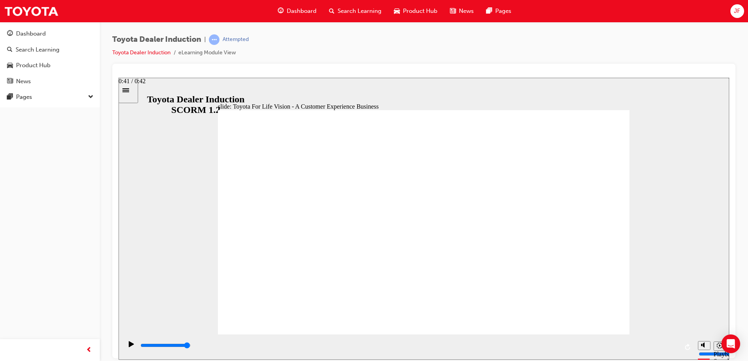
drag, startPoint x: 662, startPoint y: 345, endPoint x: 669, endPoint y: 345, distance: 7.0
click at [669, 345] on div "playback controls" at bounding box center [409, 345] width 538 height 9
drag, startPoint x: 666, startPoint y: 343, endPoint x: 674, endPoint y: 342, distance: 7.9
click at [674, 342] on div "playback controls" at bounding box center [409, 347] width 538 height 12
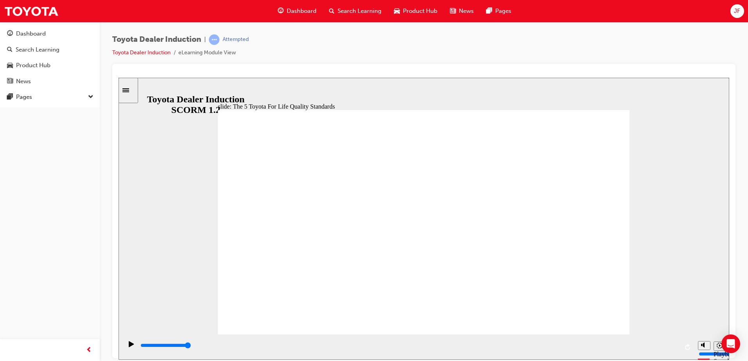
drag, startPoint x: 659, startPoint y: 345, endPoint x: 659, endPoint y: 339, distance: 5.5
click at [685, 343] on div "playback controls" at bounding box center [407, 346] width 571 height 25
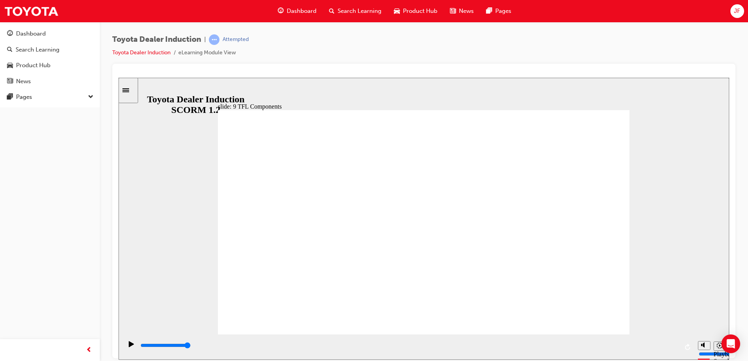
drag, startPoint x: 332, startPoint y: 292, endPoint x: 344, endPoint y: 287, distance: 13.1
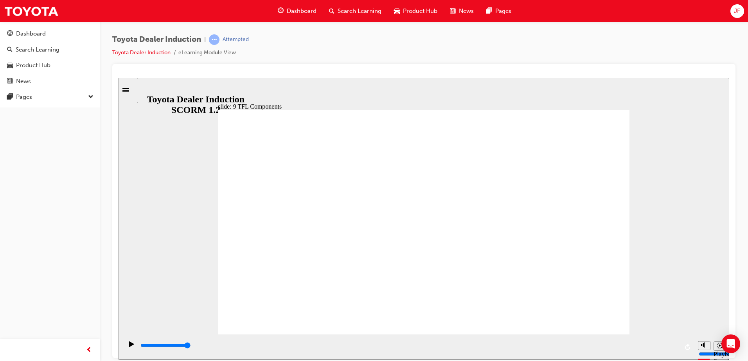
drag, startPoint x: 357, startPoint y: 284, endPoint x: 463, endPoint y: 294, distance: 106.1
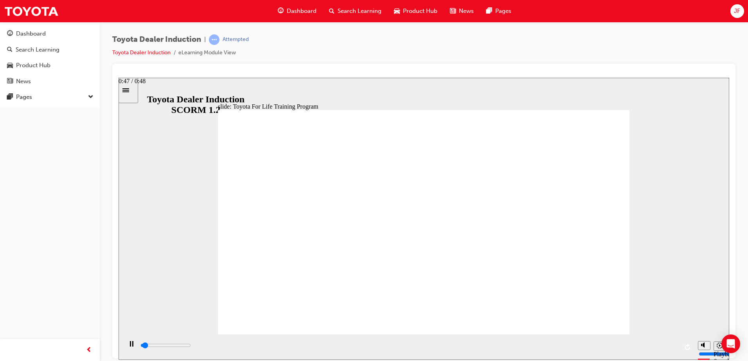
click at [664, 345] on div "playback controls" at bounding box center [409, 345] width 538 height 9
drag, startPoint x: 664, startPoint y: 348, endPoint x: 676, endPoint y: 347, distance: 12.1
click at [676, 347] on div "playback controls" at bounding box center [409, 345] width 538 height 9
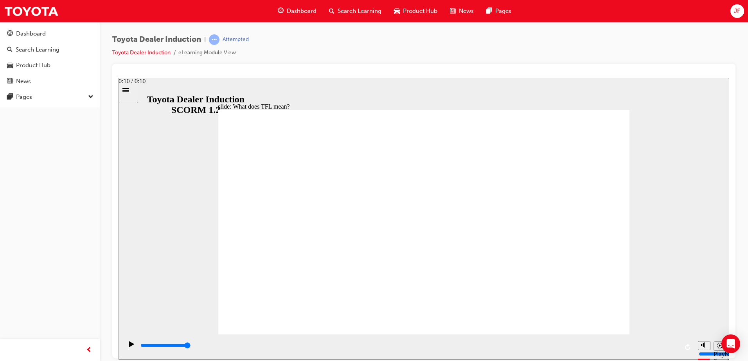
drag, startPoint x: 670, startPoint y: 347, endPoint x: 675, endPoint y: 346, distance: 5.6
click at [191, 346] on input "slide progress" at bounding box center [165, 345] width 50 height 6
type input "10800"
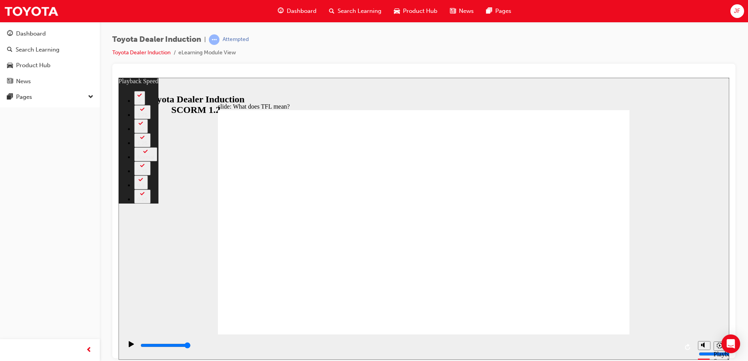
type input "139"
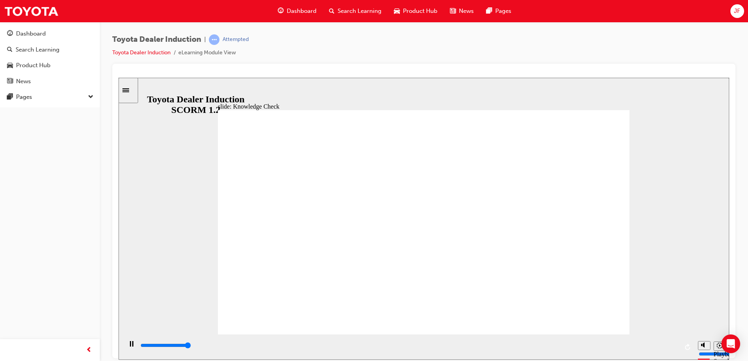
type input "5000"
radio input "true"
type input "1900"
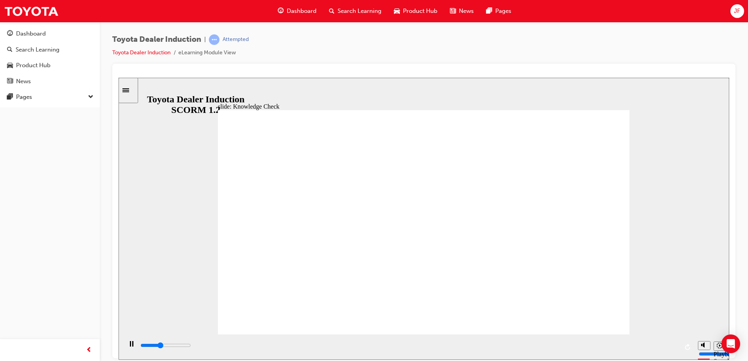
radio input "true"
drag, startPoint x: 663, startPoint y: 349, endPoint x: 679, endPoint y: 350, distance: 16.1
click at [679, 350] on div "playback controls" at bounding box center [407, 346] width 571 height 25
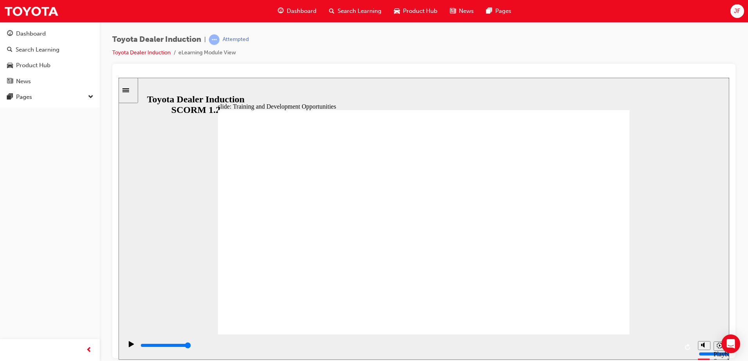
click at [635, 170] on div "slide: Training and Development Opportunities Group 1 Round Single Corner Recta…" at bounding box center [423, 218] width 610 height 282
drag, startPoint x: 608, startPoint y: 173, endPoint x: 614, endPoint y: 165, distance: 10.1
drag, startPoint x: 614, startPoint y: 165, endPoint x: 625, endPoint y: 161, distance: 11.8
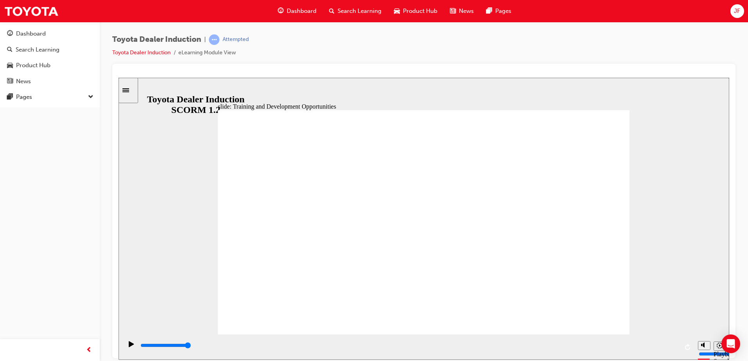
drag, startPoint x: 625, startPoint y: 161, endPoint x: 618, endPoint y: 158, distance: 8.1
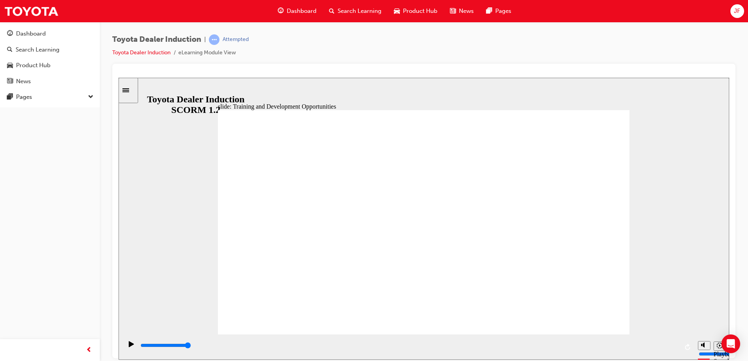
drag, startPoint x: 595, startPoint y: 172, endPoint x: 598, endPoint y: 168, distance: 5.1
drag, startPoint x: 598, startPoint y: 168, endPoint x: 598, endPoint y: 163, distance: 5.5
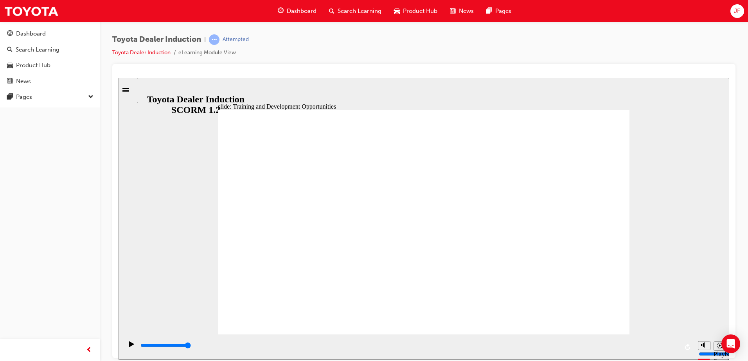
drag, startPoint x: 596, startPoint y: 158, endPoint x: 592, endPoint y: 156, distance: 4.6
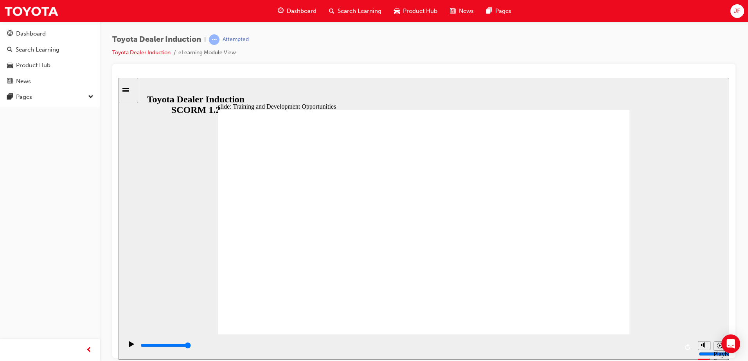
drag, startPoint x: 582, startPoint y: 175, endPoint x: 587, endPoint y: 161, distance: 14.6
drag, startPoint x: 590, startPoint y: 159, endPoint x: 601, endPoint y: 156, distance: 11.8
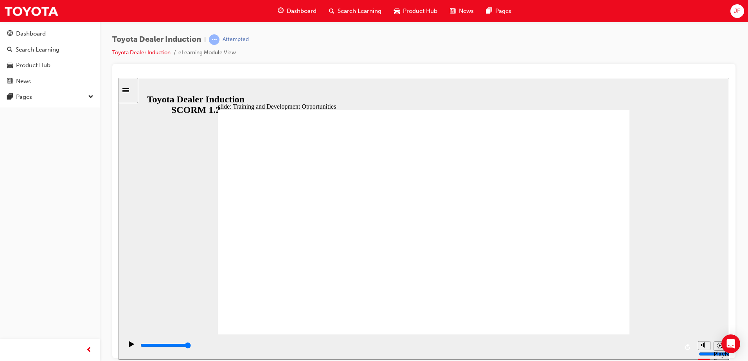
drag, startPoint x: 601, startPoint y: 163, endPoint x: 582, endPoint y: 194, distance: 36.1
drag, startPoint x: 587, startPoint y: 219, endPoint x: 582, endPoint y: 257, distance: 37.9
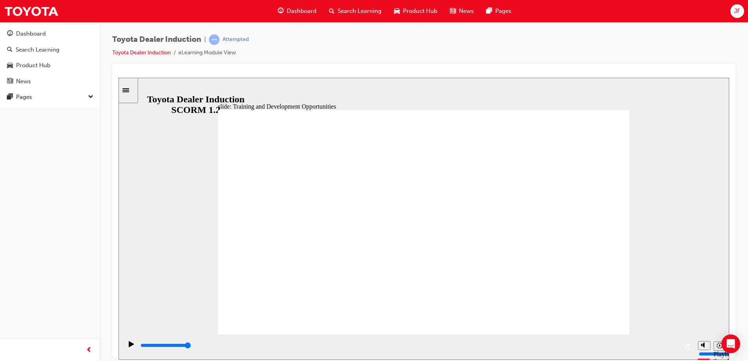
drag, startPoint x: 592, startPoint y: 177, endPoint x: 590, endPoint y: 171, distance: 6.7
drag, startPoint x: 587, startPoint y: 162, endPoint x: 585, endPoint y: 153, distance: 8.7
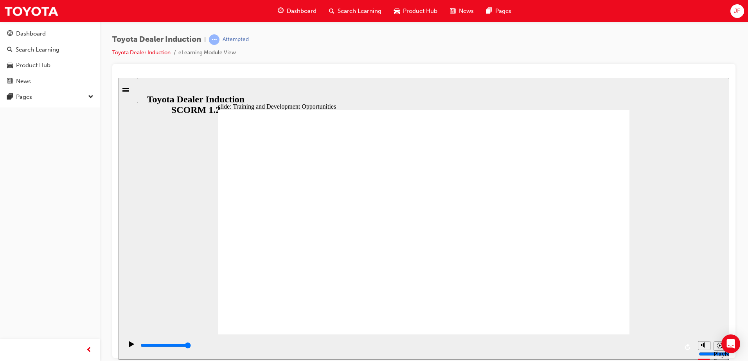
drag, startPoint x: 586, startPoint y: 150, endPoint x: 592, endPoint y: 167, distance: 17.4
drag, startPoint x: 592, startPoint y: 167, endPoint x: 599, endPoint y: 160, distance: 9.4
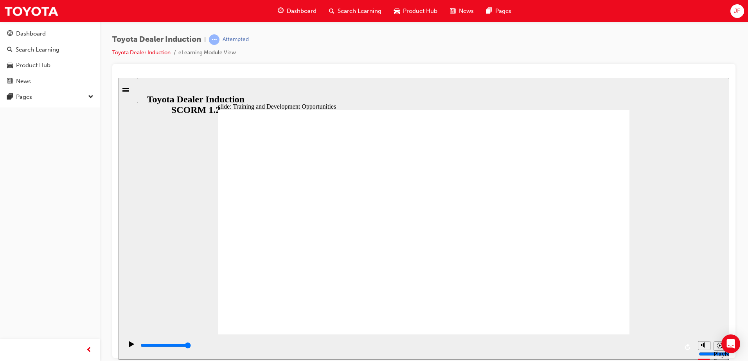
drag, startPoint x: 571, startPoint y: 199, endPoint x: 578, endPoint y: 207, distance: 10.8
drag, startPoint x: 587, startPoint y: 186, endPoint x: 602, endPoint y: 181, distance: 16.4
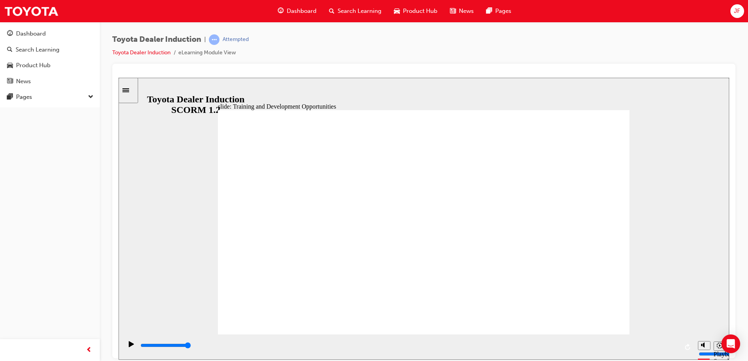
drag, startPoint x: 602, startPoint y: 181, endPoint x: 590, endPoint y: 221, distance: 42.0
drag, startPoint x: 590, startPoint y: 221, endPoint x: 582, endPoint y: 249, distance: 29.3
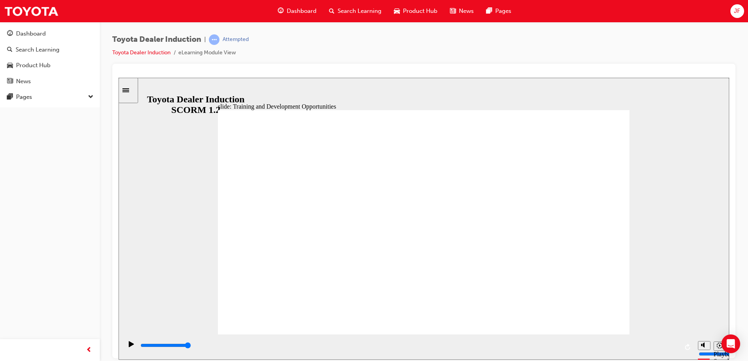
drag, startPoint x: 585, startPoint y: 244, endPoint x: 589, endPoint y: 216, distance: 28.0
drag, startPoint x: 584, startPoint y: 206, endPoint x: 584, endPoint y: 201, distance: 4.7
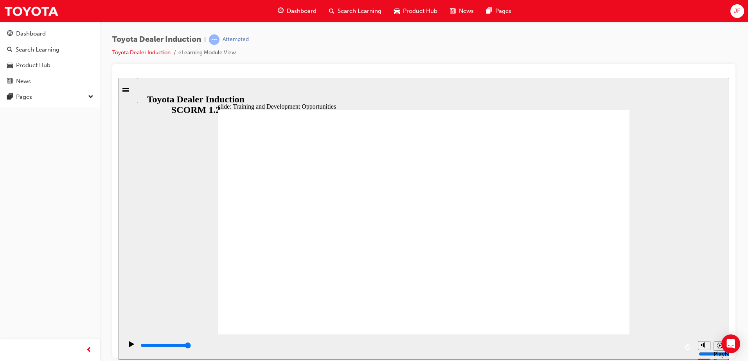
drag, startPoint x: 584, startPoint y: 201, endPoint x: 584, endPoint y: 257, distance: 55.5
drag, startPoint x: 586, startPoint y: 285, endPoint x: 588, endPoint y: 276, distance: 8.8
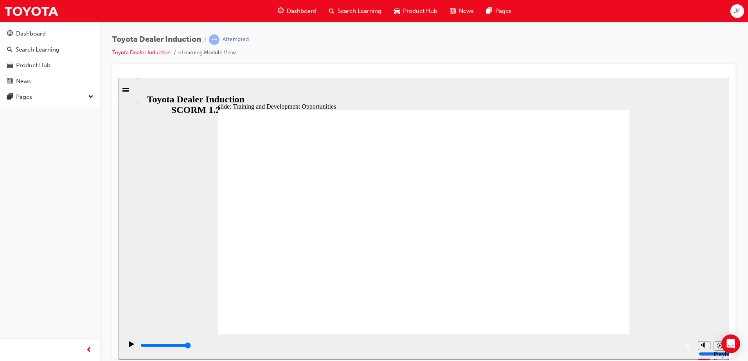
drag, startPoint x: 590, startPoint y: 268, endPoint x: 592, endPoint y: 262, distance: 6.6
drag, startPoint x: 596, startPoint y: 252, endPoint x: 606, endPoint y: 207, distance: 46.7
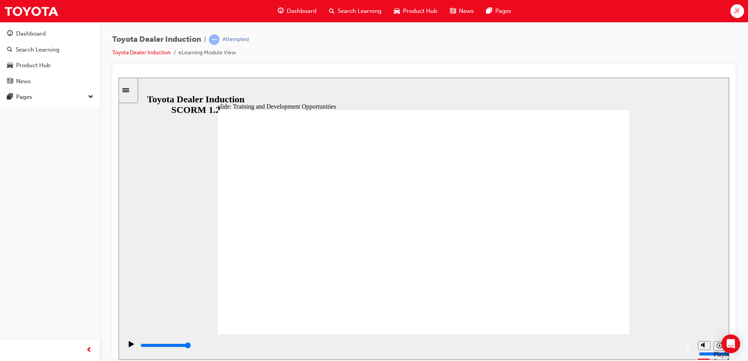
click at [191, 347] on input "slide progress" at bounding box center [165, 345] width 50 height 6
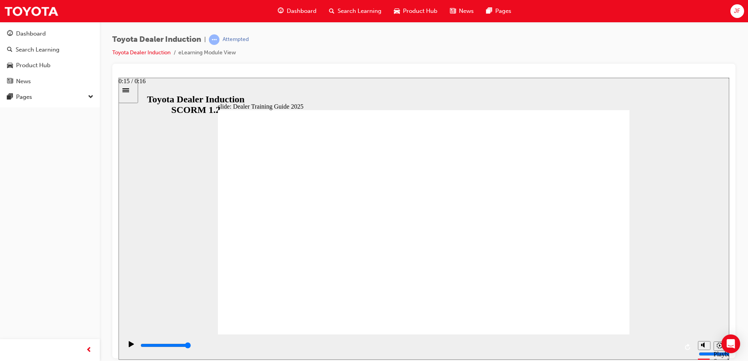
drag, startPoint x: 600, startPoint y: 327, endPoint x: 600, endPoint y: 323, distance: 4.3
click at [678, 350] on div "playback controls" at bounding box center [409, 345] width 538 height 9
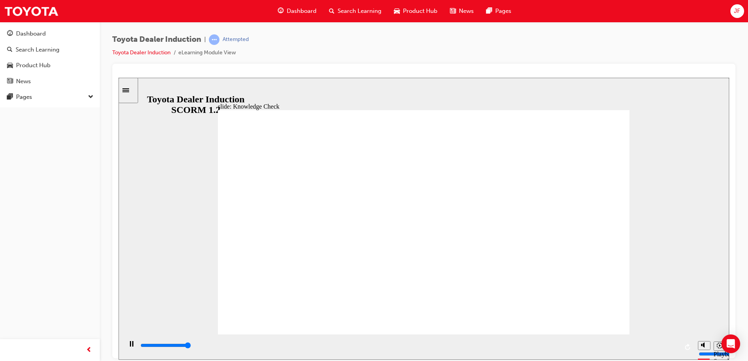
type input "5000"
radio input "true"
type input "1400"
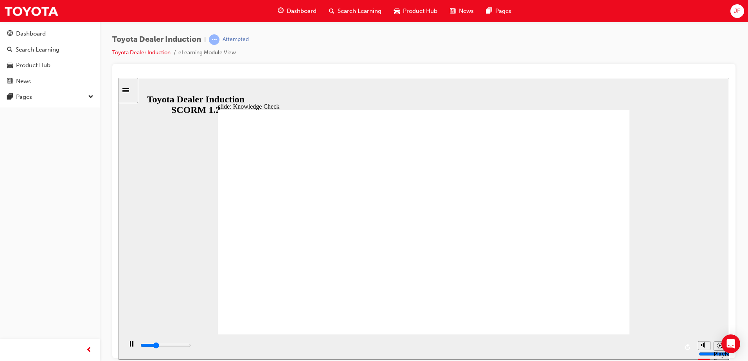
radio input "true"
drag, startPoint x: 520, startPoint y: 290, endPoint x: 531, endPoint y: 296, distance: 12.6
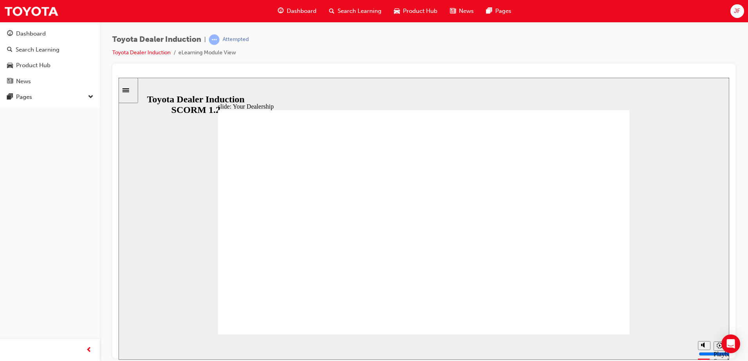
drag, startPoint x: 674, startPoint y: 346, endPoint x: 679, endPoint y: 348, distance: 4.8
click at [679, 348] on div "playback controls" at bounding box center [407, 346] width 571 height 25
click at [191, 347] on input "slide progress" at bounding box center [165, 345] width 50 height 6
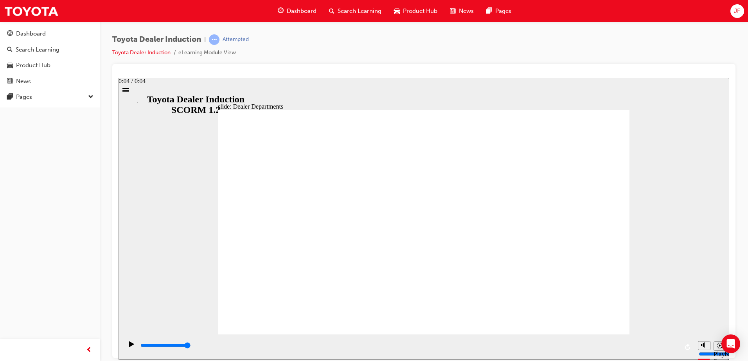
click at [659, 344] on div "playback controls" at bounding box center [409, 345] width 538 height 9
click at [191, 347] on input "slide progress" at bounding box center [165, 345] width 50 height 6
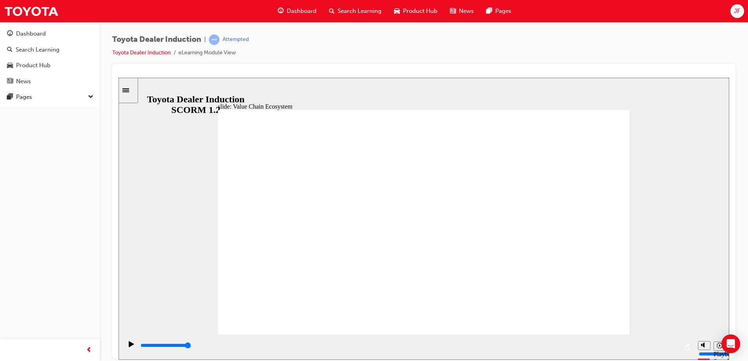
drag, startPoint x: 666, startPoint y: 347, endPoint x: 691, endPoint y: 345, distance: 25.5
click at [695, 346] on section "Playback Speed 2 1.75 1.5 1.25" at bounding box center [423, 346] width 610 height 25
type input "11300"
drag, startPoint x: 508, startPoint y: 236, endPoint x: 527, endPoint y: 233, distance: 19.7
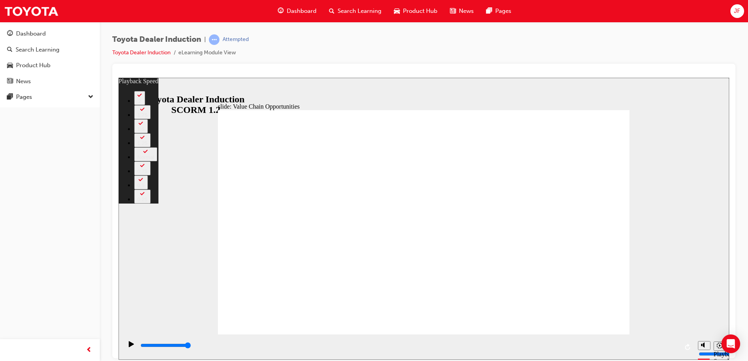
type input "64"
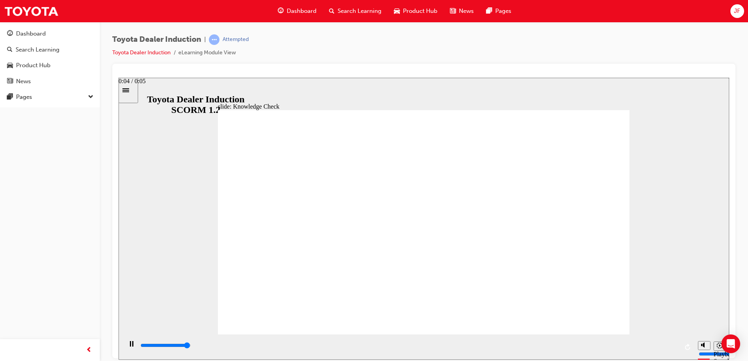
click at [673, 348] on div "playback controls" at bounding box center [409, 345] width 538 height 9
type input "5000"
radio input "true"
drag, startPoint x: 591, startPoint y: 117, endPoint x: 589, endPoint y: 122, distance: 5.6
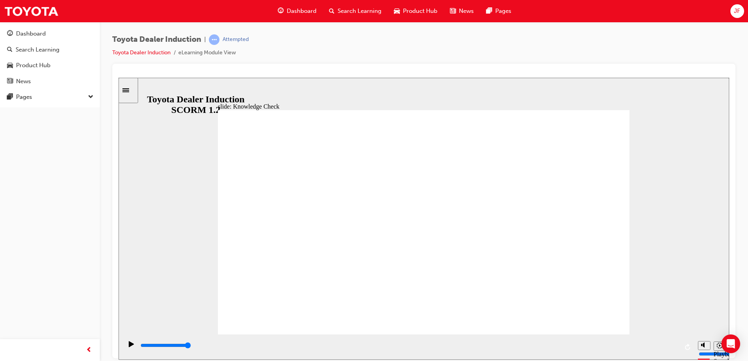
type input "1900"
radio input "true"
type input "5000"
radio input "false"
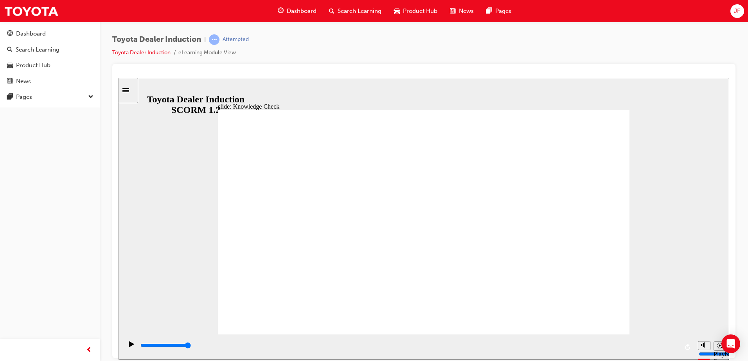
radio input "true"
drag, startPoint x: 666, startPoint y: 347, endPoint x: 679, endPoint y: 345, distance: 13.5
click at [679, 345] on div "playback controls" at bounding box center [407, 346] width 571 height 25
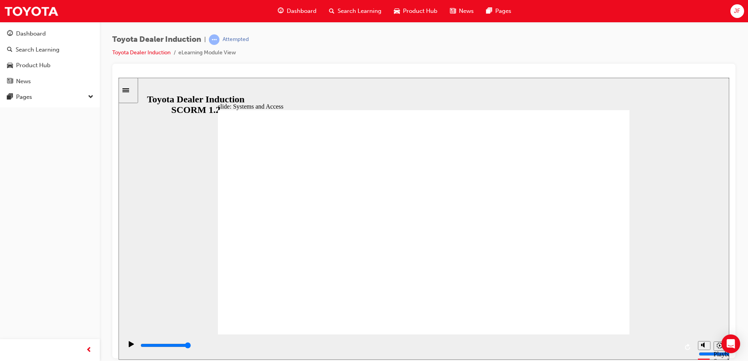
drag, startPoint x: 588, startPoint y: 216, endPoint x: 583, endPoint y: 118, distance: 97.5
drag, startPoint x: 492, startPoint y: 209, endPoint x: 472, endPoint y: 233, distance: 30.8
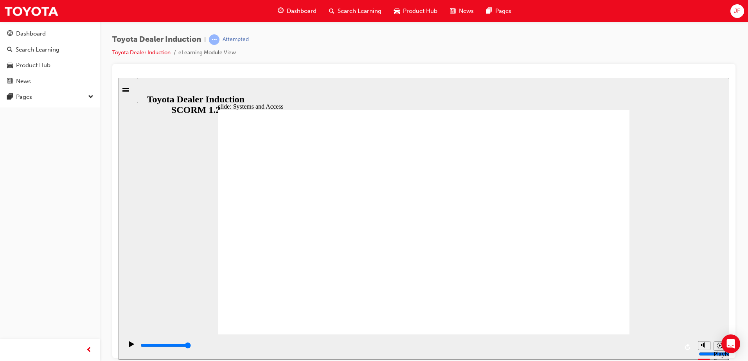
drag, startPoint x: 474, startPoint y: 239, endPoint x: 446, endPoint y: 231, distance: 28.7
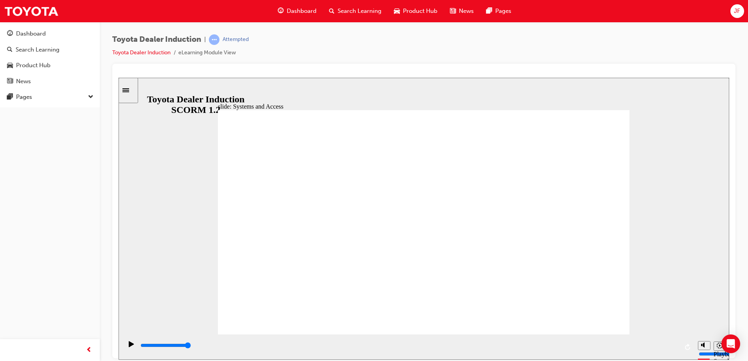
drag, startPoint x: 622, startPoint y: 107, endPoint x: 619, endPoint y: 110, distance: 4.2
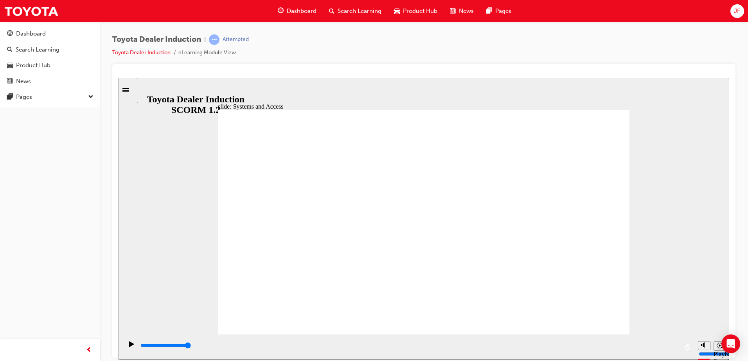
drag, startPoint x: 483, startPoint y: 231, endPoint x: 458, endPoint y: 233, distance: 25.5
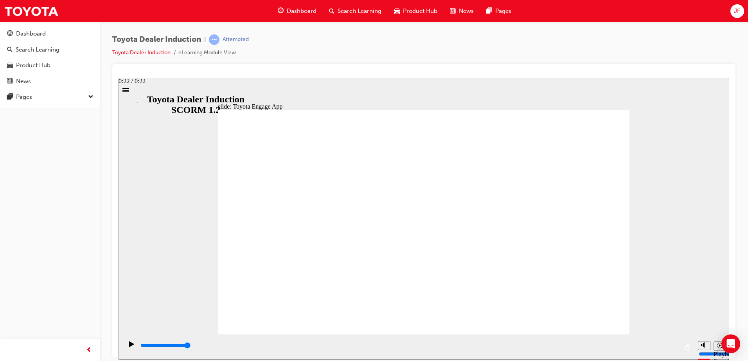
drag, startPoint x: 669, startPoint y: 351, endPoint x: 673, endPoint y: 350, distance: 4.4
click at [673, 350] on div "playback controls" at bounding box center [409, 345] width 538 height 9
drag, startPoint x: 667, startPoint y: 350, endPoint x: 678, endPoint y: 348, distance: 10.7
click at [684, 349] on div "playback controls" at bounding box center [407, 346] width 571 height 25
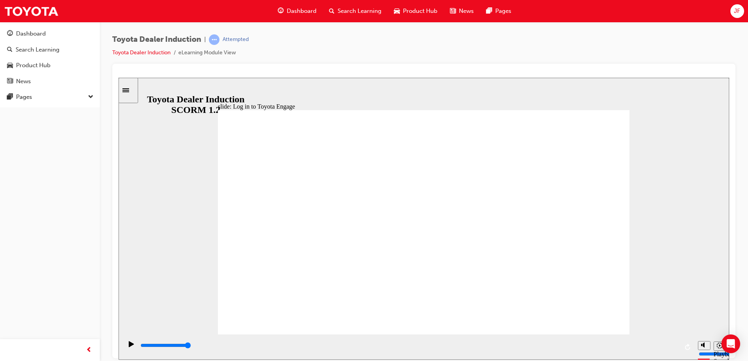
drag, startPoint x: 673, startPoint y: 347, endPoint x: 684, endPoint y: 347, distance: 10.2
click at [684, 347] on div "playback controls" at bounding box center [407, 346] width 571 height 25
drag, startPoint x: 541, startPoint y: 267, endPoint x: 532, endPoint y: 264, distance: 9.3
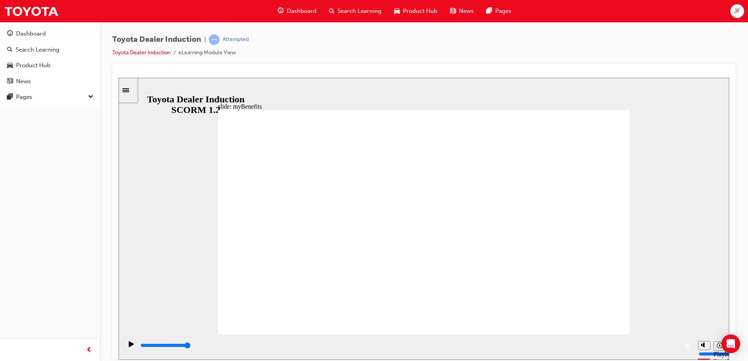
drag, startPoint x: 558, startPoint y: 188, endPoint x: 462, endPoint y: 194, distance: 95.6
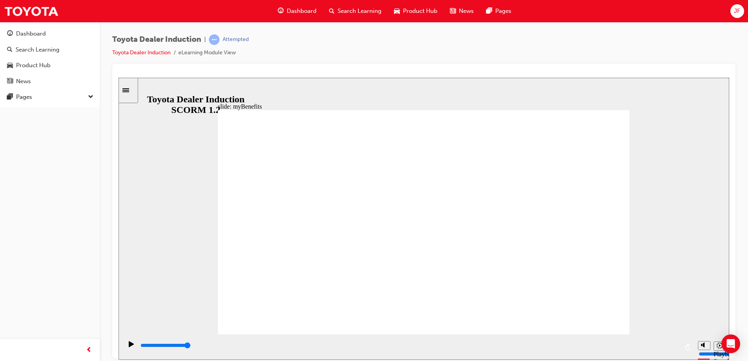
drag, startPoint x: 464, startPoint y: 187, endPoint x: 468, endPoint y: 197, distance: 11.3
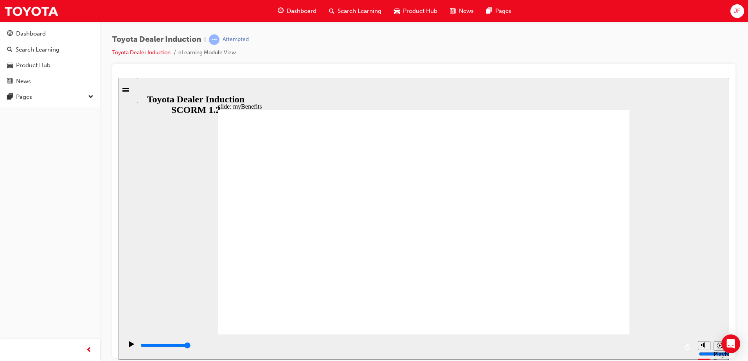
drag, startPoint x: 659, startPoint y: 345, endPoint x: 690, endPoint y: 353, distance: 31.4
click at [690, 353] on div "playback controls" at bounding box center [407, 346] width 571 height 25
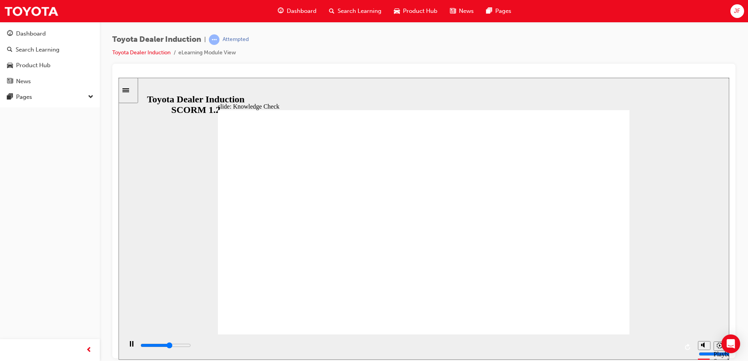
type input "3700"
type input "d"
type input "3900"
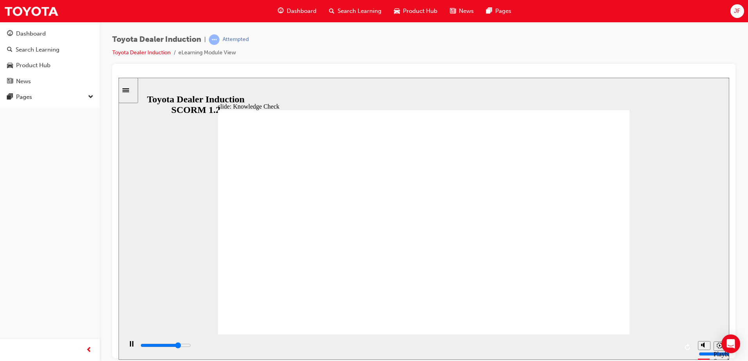
type input "d"
type input "4400"
type input "d"
type input "5000"
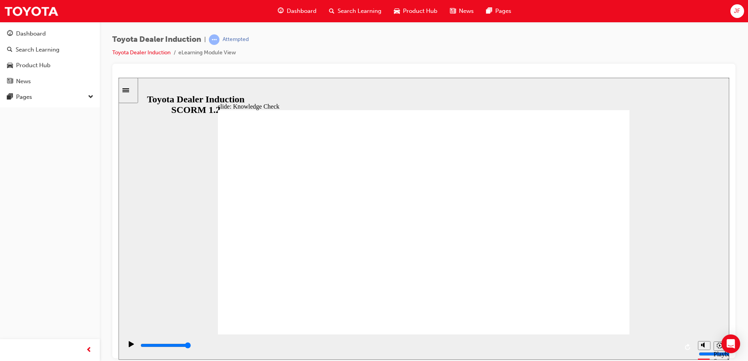
type input "d"
type input "800"
type input "d"
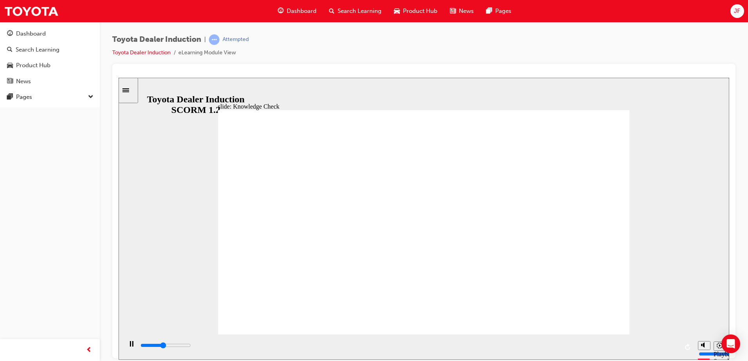
type input "2300"
type input "2700"
type input "t"
type input "2900"
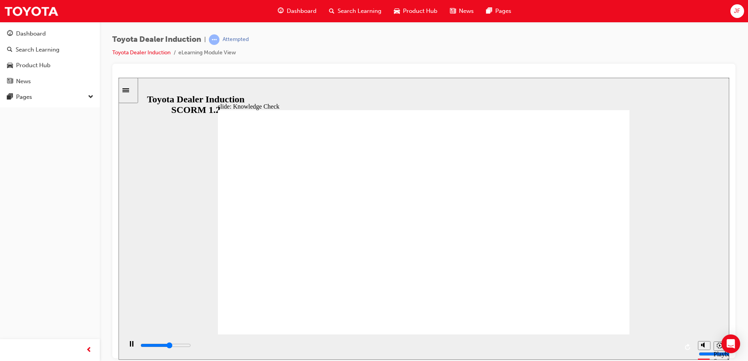
type input "to"
type input "3300"
type input "toy"
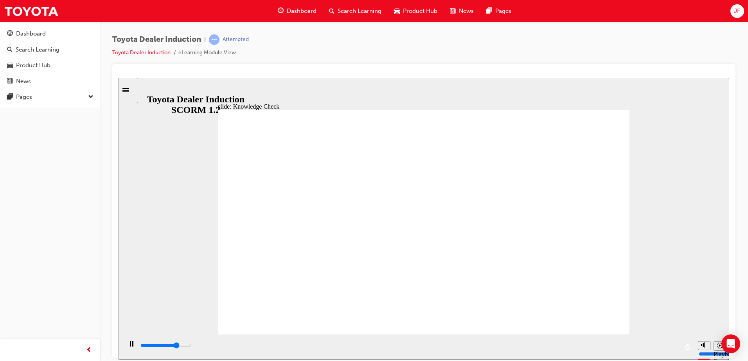
type input "3700"
type input "toyo"
type input "4200"
type input "toyot"
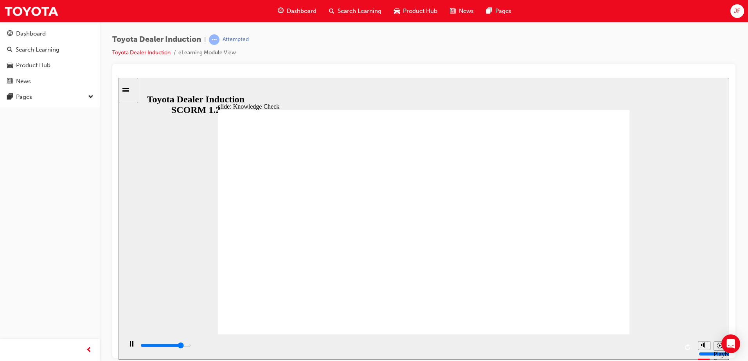
type input "toyot"
type input "4300"
type input "toyota"
type input "4500"
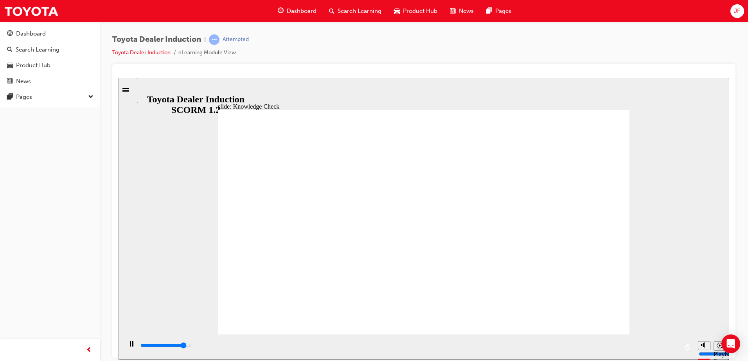
type input "toyota"
type input "5000"
type input "toyota e"
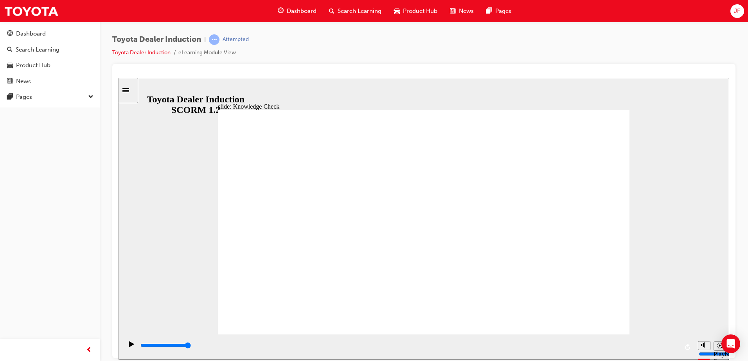
type input "toyota en"
type input "toyota eng"
type input "toyota enga"
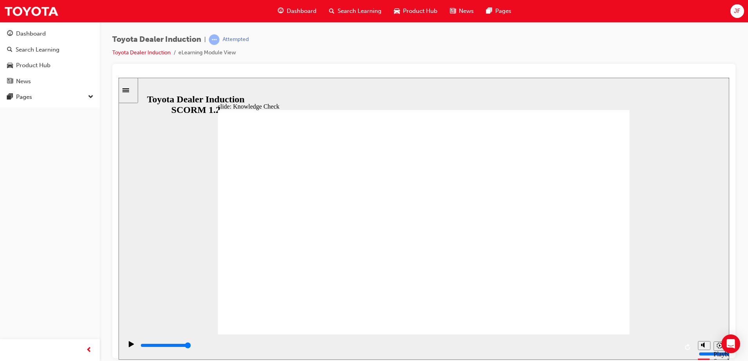
type input "toyota enga"
type input "toyota engag"
type input "toyota engage"
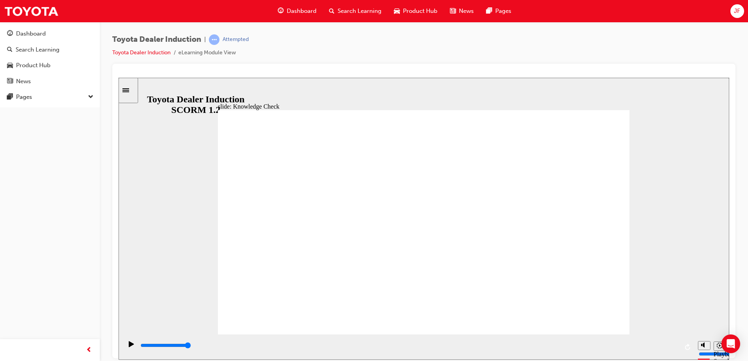
type input "toyota engage"
type input "toyota engage a"
type input "toyota engage ap"
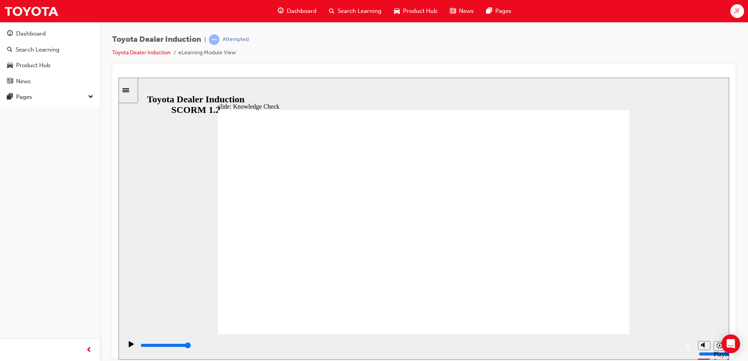
type input "toyota engage ap"
type input "toyota engage app"
type input "Toyota engage app"
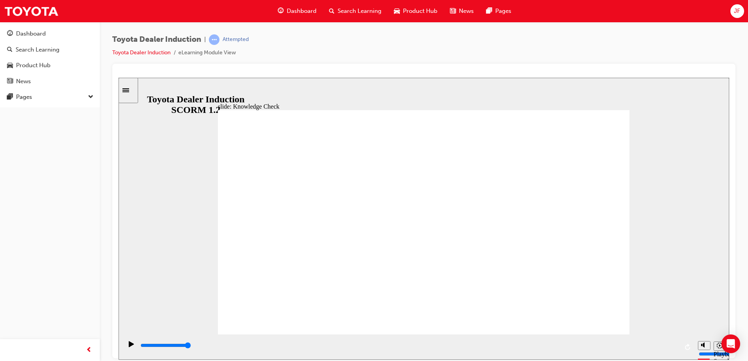
type input "Toyota engage app"
drag, startPoint x: 587, startPoint y: 124, endPoint x: 587, endPoint y: 119, distance: 4.7
type input "Toyota engage app"
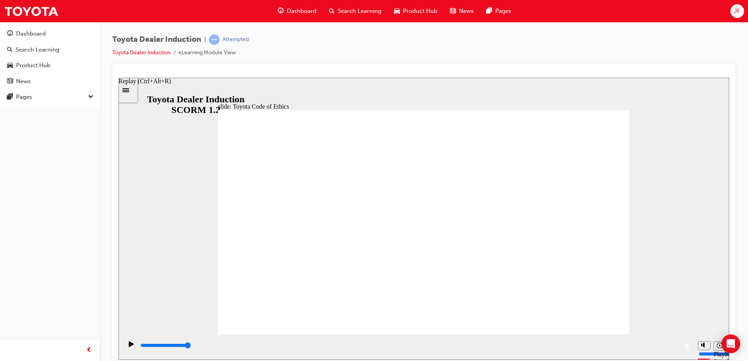
drag, startPoint x: 664, startPoint y: 345, endPoint x: 687, endPoint y: 345, distance: 23.1
click at [687, 345] on div "playback controls" at bounding box center [407, 346] width 571 height 25
drag, startPoint x: 664, startPoint y: 348, endPoint x: 677, endPoint y: 346, distance: 13.0
click at [677, 346] on div "playback controls" at bounding box center [409, 345] width 538 height 9
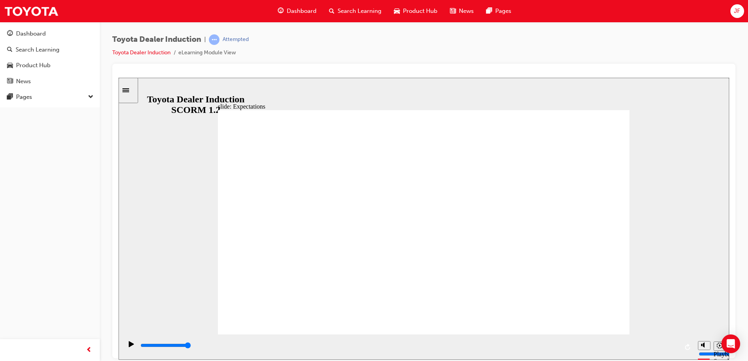
drag, startPoint x: 281, startPoint y: 165, endPoint x: 241, endPoint y: 175, distance: 41.0
drag, startPoint x: 239, startPoint y: 193, endPoint x: 251, endPoint y: 191, distance: 11.5
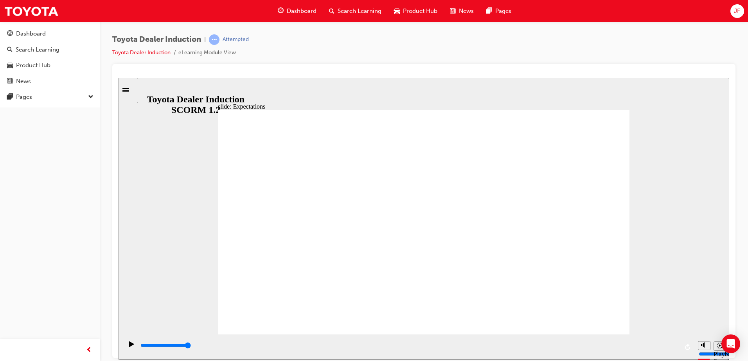
drag, startPoint x: 413, startPoint y: 203, endPoint x: 494, endPoint y: 245, distance: 91.3
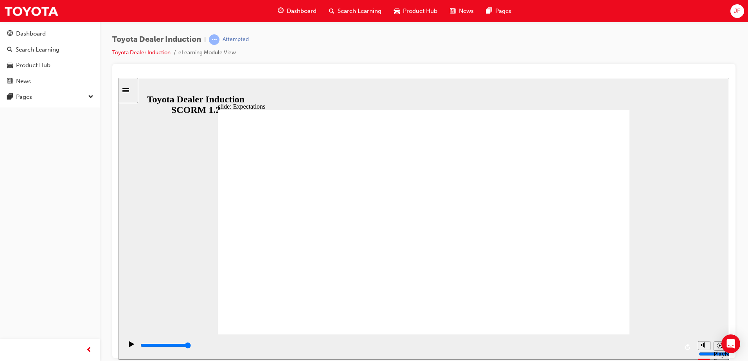
drag, startPoint x: 419, startPoint y: 153, endPoint x: 432, endPoint y: 153, distance: 13.7
drag, startPoint x: 433, startPoint y: 154, endPoint x: 432, endPoint y: 160, distance: 6.4
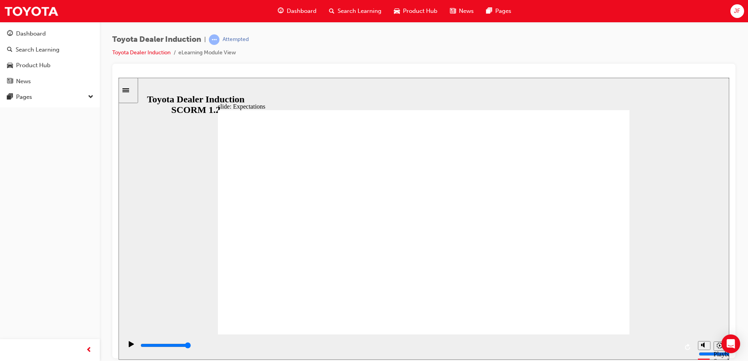
drag, startPoint x: 427, startPoint y: 171, endPoint x: 504, endPoint y: 160, distance: 78.6
drag, startPoint x: 619, startPoint y: 177, endPoint x: 566, endPoint y: 168, distance: 53.9
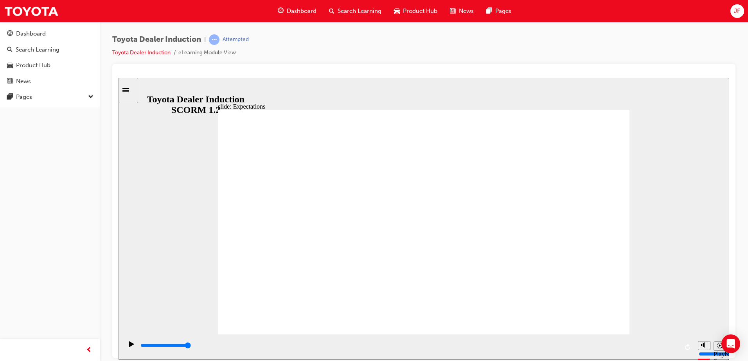
drag, startPoint x: 665, startPoint y: 346, endPoint x: 680, endPoint y: 348, distance: 14.6
click at [680, 348] on div "playback controls" at bounding box center [407, 346] width 571 height 25
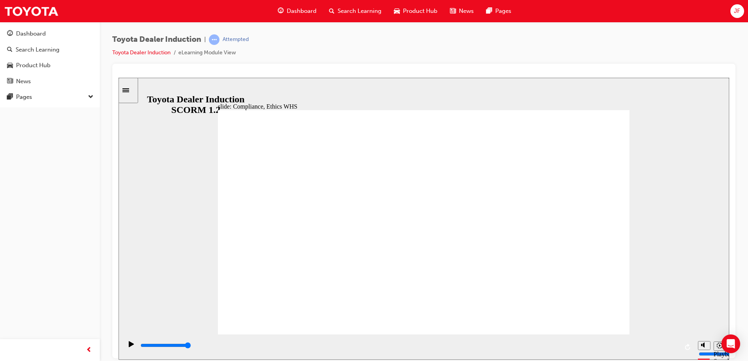
drag, startPoint x: 666, startPoint y: 347, endPoint x: 685, endPoint y: 347, distance: 18.8
click at [685, 347] on div "playback controls" at bounding box center [407, 346] width 571 height 25
type input "8400"
checkbox input "true"
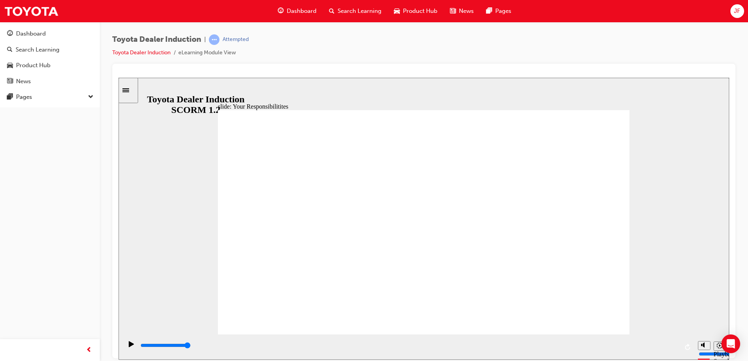
checkbox input "true"
drag, startPoint x: 258, startPoint y: 229, endPoint x: 258, endPoint y: 248, distance: 18.8
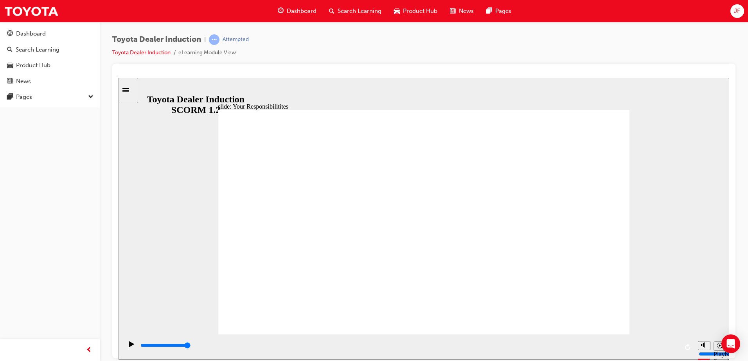
checkbox input "true"
drag, startPoint x: 262, startPoint y: 264, endPoint x: 260, endPoint y: 268, distance: 4.1
checkbox input "true"
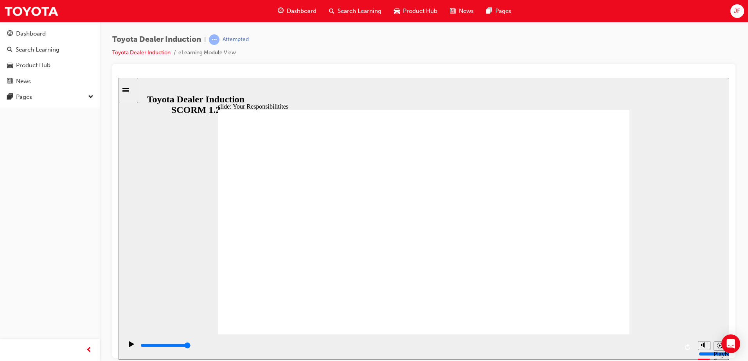
drag, startPoint x: 579, startPoint y: 305, endPoint x: 591, endPoint y: 310, distance: 13.5
drag, startPoint x: 672, startPoint y: 350, endPoint x: 684, endPoint y: 348, distance: 12.2
click at [684, 348] on div "playback controls" at bounding box center [407, 346] width 571 height 25
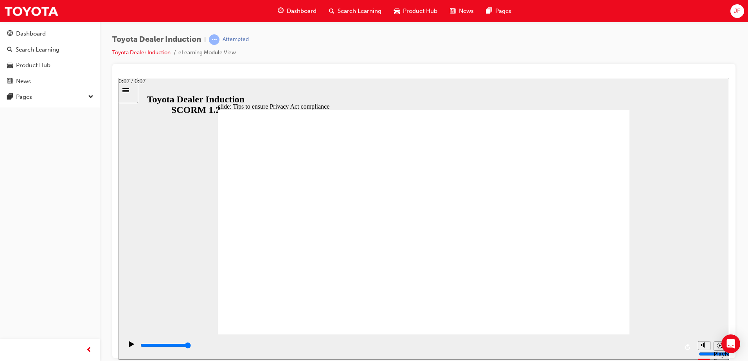
click at [680, 351] on div "playback controls" at bounding box center [407, 346] width 571 height 25
drag, startPoint x: 370, startPoint y: 185, endPoint x: 370, endPoint y: 192, distance: 7.4
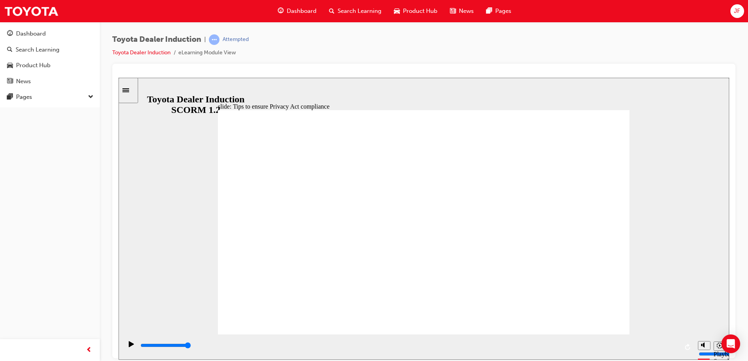
drag, startPoint x: 373, startPoint y: 200, endPoint x: 371, endPoint y: 206, distance: 6.2
drag, startPoint x: 370, startPoint y: 232, endPoint x: 370, endPoint y: 240, distance: 8.2
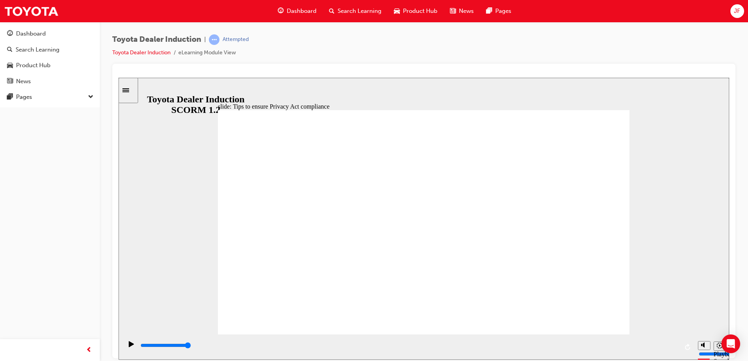
drag, startPoint x: 369, startPoint y: 245, endPoint x: 369, endPoint y: 252, distance: 6.7
drag, startPoint x: 371, startPoint y: 240, endPoint x: 368, endPoint y: 248, distance: 7.7
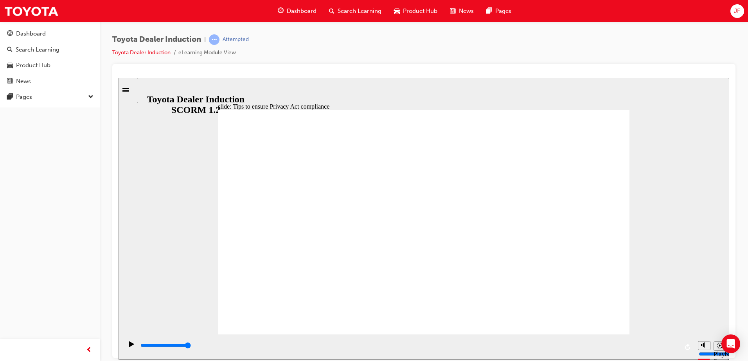
drag, startPoint x: 367, startPoint y: 262, endPoint x: 372, endPoint y: 270, distance: 9.7
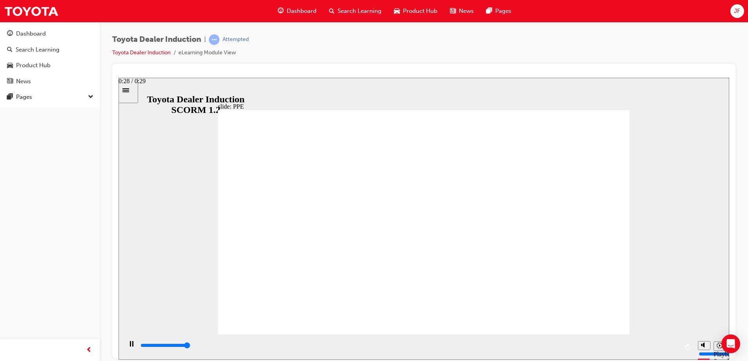
click at [667, 345] on div "playback controls" at bounding box center [409, 345] width 538 height 9
click at [663, 349] on div "playback controls" at bounding box center [409, 345] width 538 height 9
drag, startPoint x: 410, startPoint y: 257, endPoint x: 618, endPoint y: 333, distance: 221.9
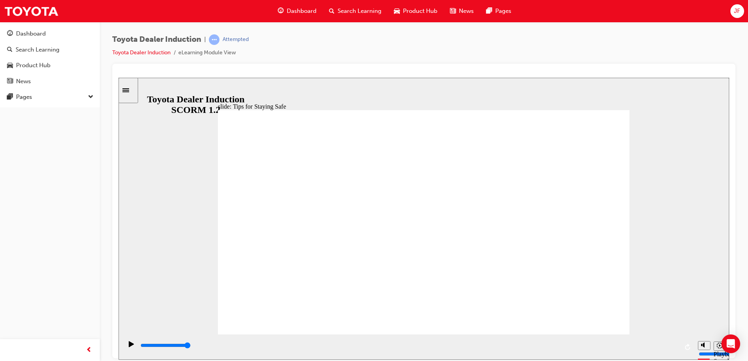
drag, startPoint x: 319, startPoint y: 149, endPoint x: 265, endPoint y: 144, distance: 54.3
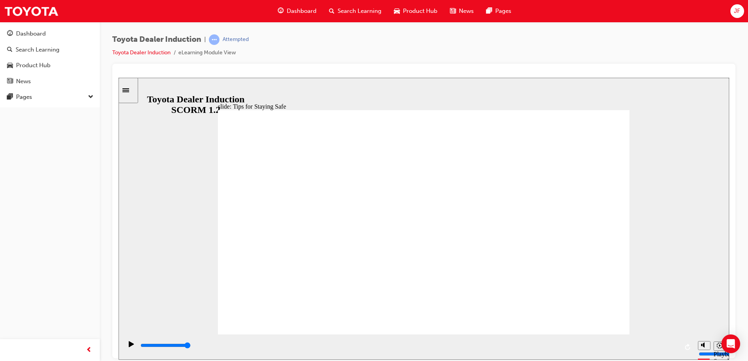
drag, startPoint x: 265, startPoint y: 144, endPoint x: 550, endPoint y: 195, distance: 289.6
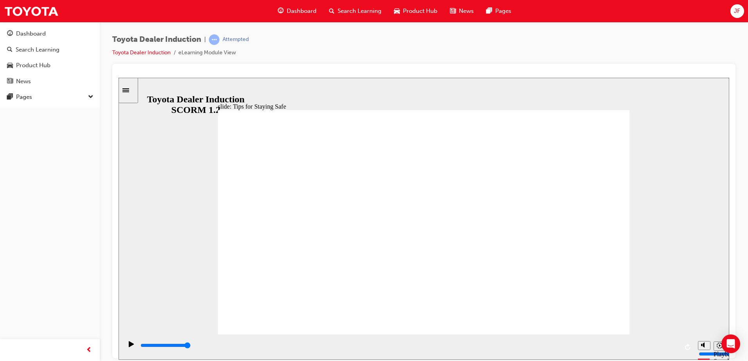
drag, startPoint x: 422, startPoint y: 240, endPoint x: 449, endPoint y: 250, distance: 28.0
drag, startPoint x: 449, startPoint y: 250, endPoint x: 454, endPoint y: 225, distance: 26.0
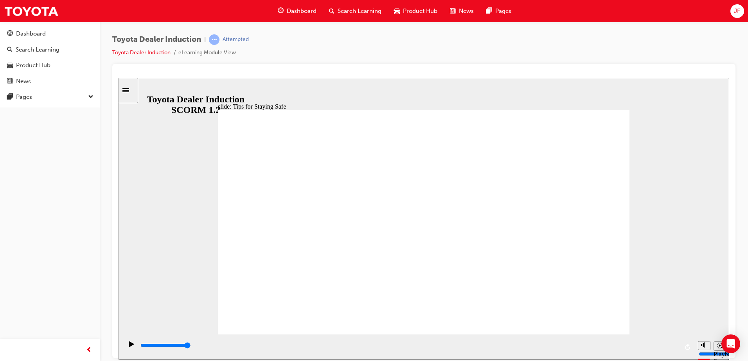
drag, startPoint x: 454, startPoint y: 225, endPoint x: 444, endPoint y: 225, distance: 10.2
drag, startPoint x: 444, startPoint y: 225, endPoint x: 442, endPoint y: 229, distance: 4.4
drag, startPoint x: 442, startPoint y: 229, endPoint x: 438, endPoint y: 252, distance: 23.4
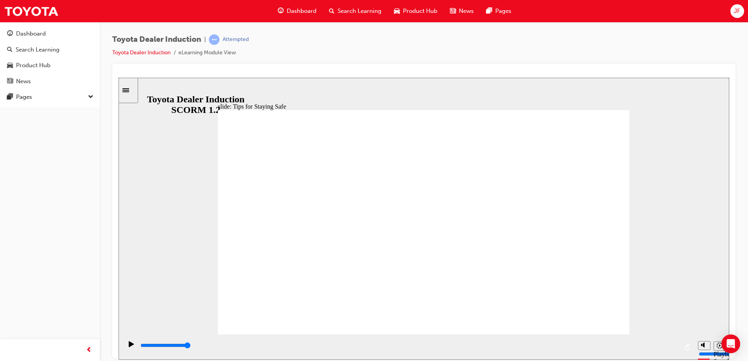
drag, startPoint x: 415, startPoint y: 237, endPoint x: 409, endPoint y: 244, distance: 9.7
drag, startPoint x: 446, startPoint y: 211, endPoint x: 444, endPoint y: 217, distance: 6.3
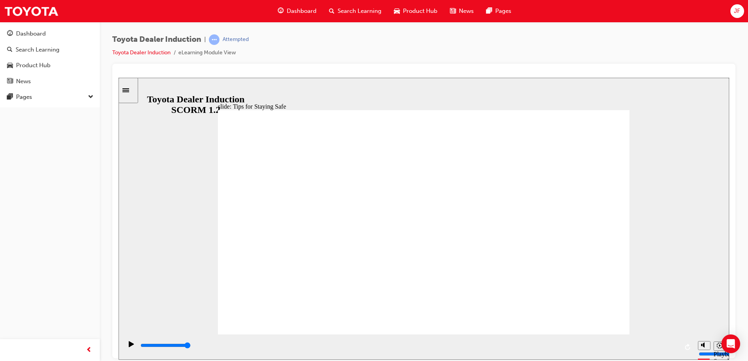
drag, startPoint x: 417, startPoint y: 274, endPoint x: 391, endPoint y: 279, distance: 25.8
drag, startPoint x: 386, startPoint y: 280, endPoint x: 383, endPoint y: 285, distance: 6.1
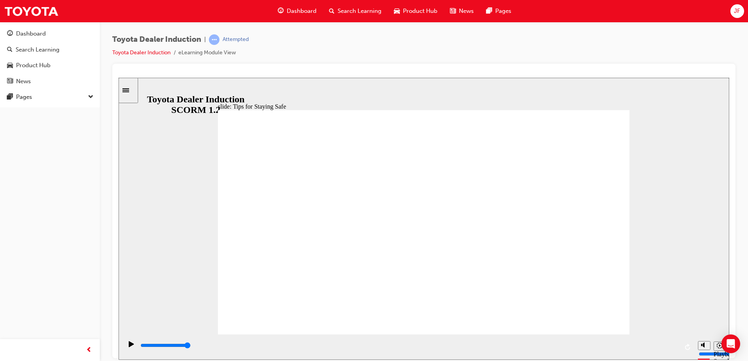
drag, startPoint x: 453, startPoint y: 216, endPoint x: 446, endPoint y: 269, distance: 53.6
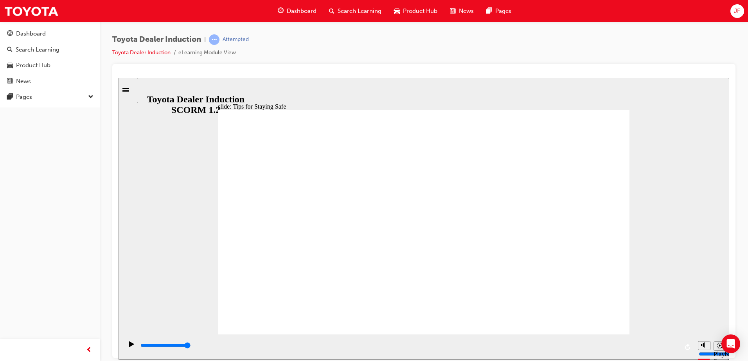
drag, startPoint x: 437, startPoint y: 286, endPoint x: 435, endPoint y: 290, distance: 4.0
drag, startPoint x: 377, startPoint y: 296, endPoint x: 398, endPoint y: 291, distance: 21.6
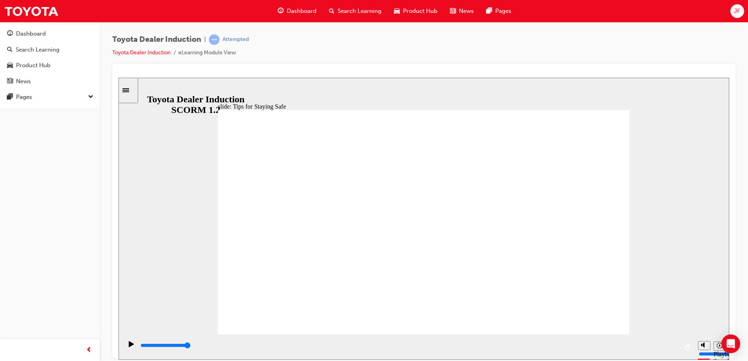
drag, startPoint x: 352, startPoint y: 282, endPoint x: 357, endPoint y: 288, distance: 8.1
drag, startPoint x: 395, startPoint y: 287, endPoint x: 388, endPoint y: 287, distance: 7.4
drag, startPoint x: 306, startPoint y: 249, endPoint x: 312, endPoint y: 249, distance: 5.9
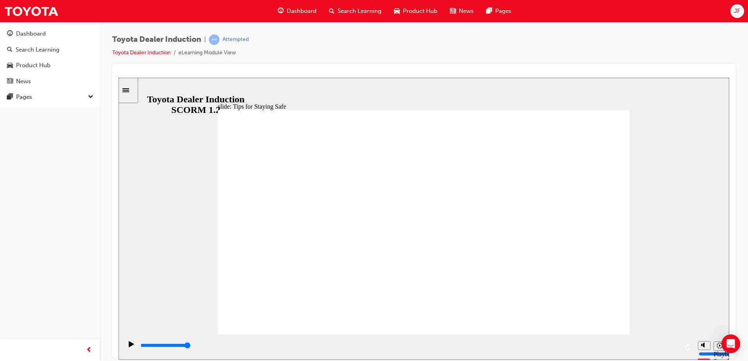
drag
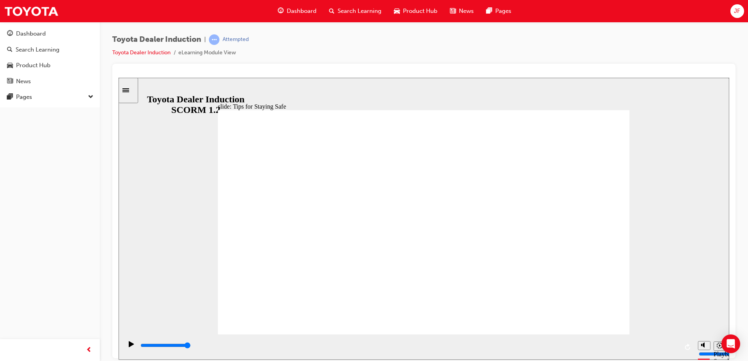
type input "1700"
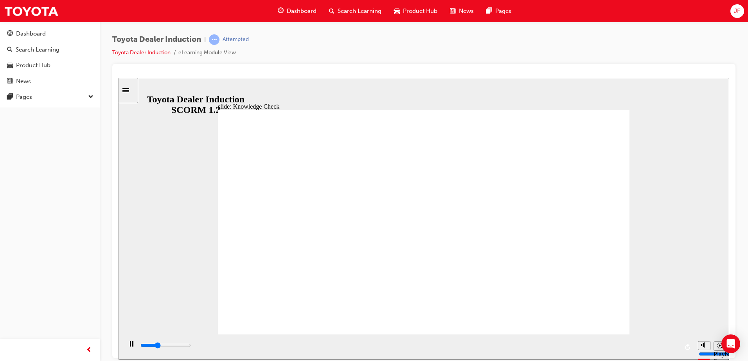
checkbox input "true"
drag, startPoint x: 256, startPoint y: 122, endPoint x: 248, endPoint y: 114, distance: 11.6
type input "2000"
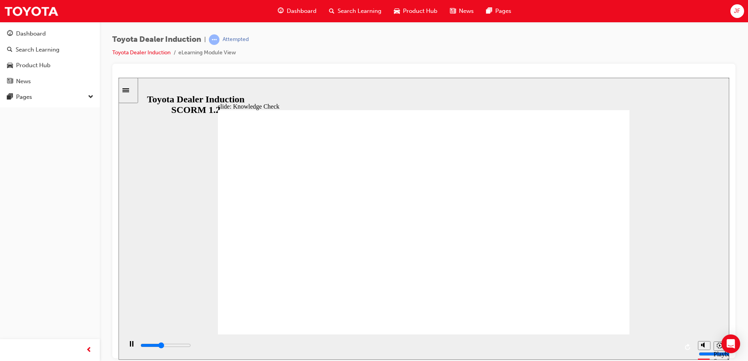
checkbox input "true"
drag, startPoint x: 345, startPoint y: 279, endPoint x: 599, endPoint y: 115, distance: 302.5
type input "5000"
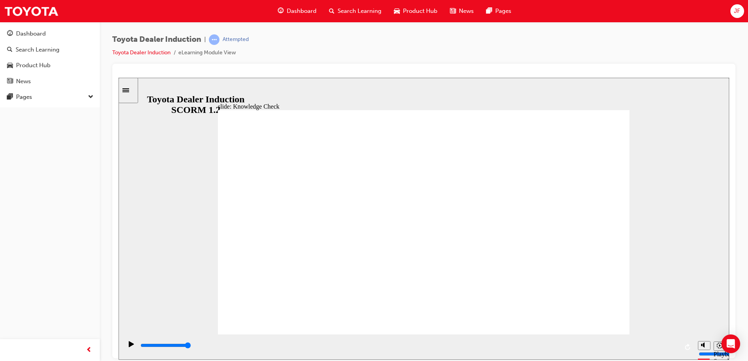
checkbox input "true"
drag, startPoint x: 230, startPoint y: 118, endPoint x: 250, endPoint y: 120, distance: 20.5
type input "1800"
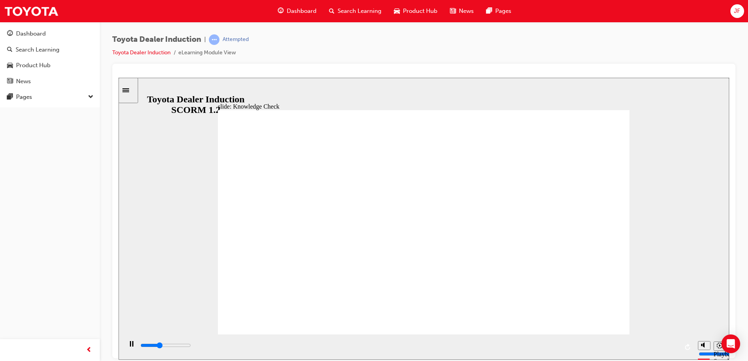
checkbox input "true"
drag, startPoint x: 589, startPoint y: 119, endPoint x: 589, endPoint y: 123, distance: 4.3
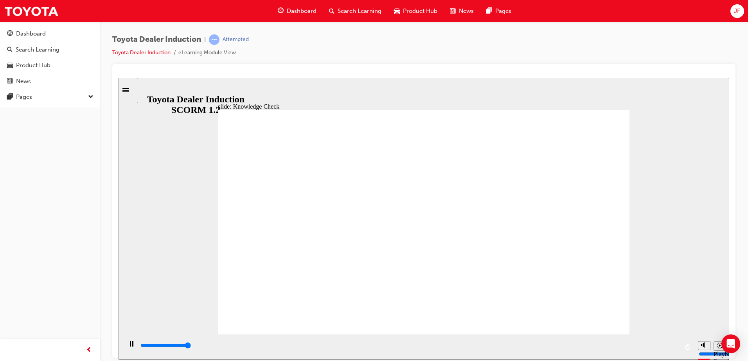
type input "5000"
checkbox input "true"
drag, startPoint x: 354, startPoint y: 273, endPoint x: 593, endPoint y: 108, distance: 290.4
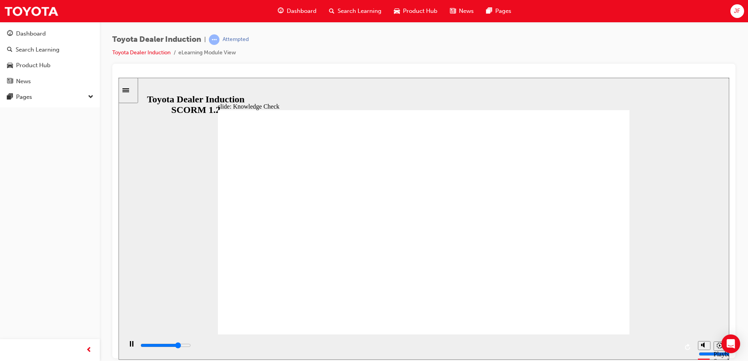
type input "3900"
checkbox input "true"
drag, startPoint x: 275, startPoint y: 110, endPoint x: 270, endPoint y: 108, distance: 5.4
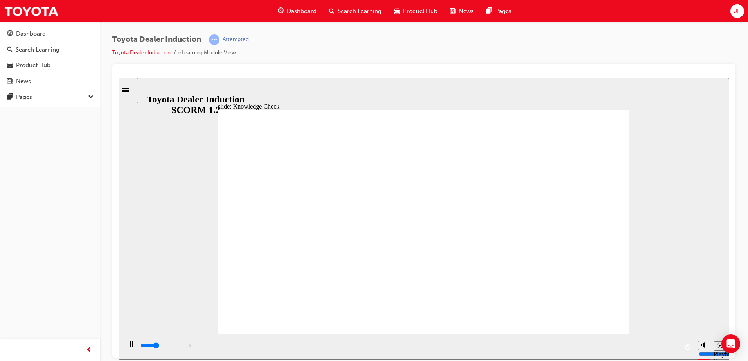
type input "5000"
checkbox input "true"
drag, startPoint x: 318, startPoint y: 219, endPoint x: 324, endPoint y: 239, distance: 20.4
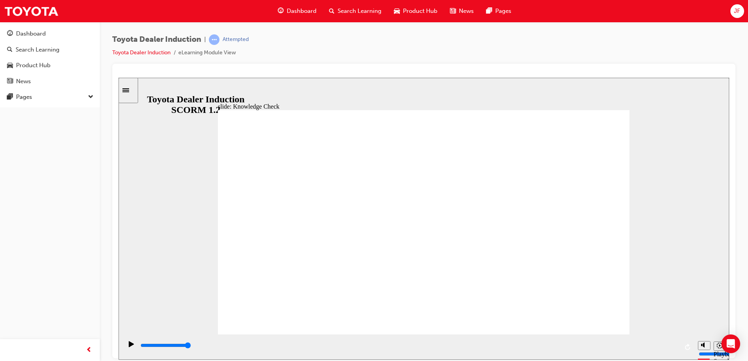
checkbox input "true"
drag, startPoint x: 326, startPoint y: 288, endPoint x: 586, endPoint y: 124, distance: 307.4
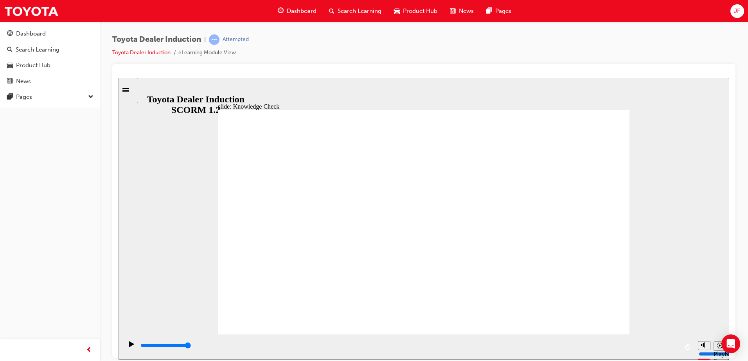
type input "5000"
radio input "true"
drag, startPoint x: 329, startPoint y: 244, endPoint x: 337, endPoint y: 242, distance: 8.5
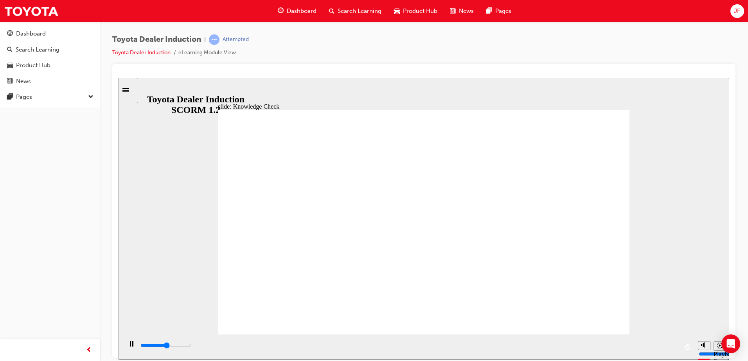
type input "2600"
checkbox input "true"
type input "4600"
checkbox input "false"
type input "5000"
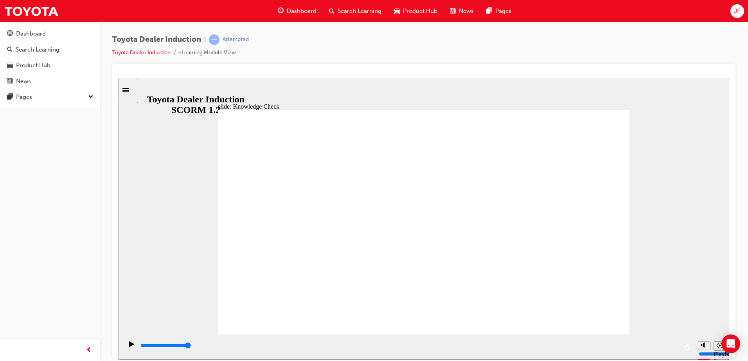
checkbox input "true"
type input "5000"
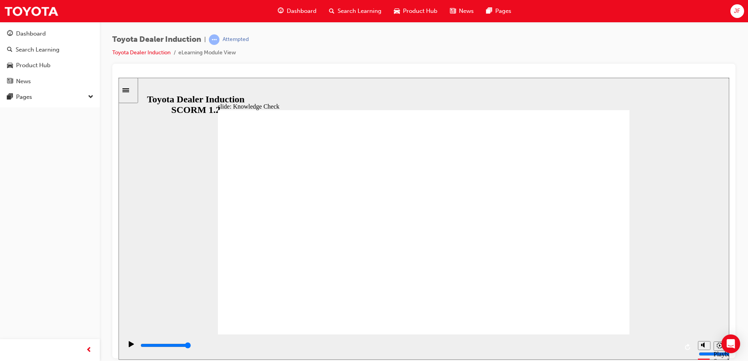
checkbox input "true"
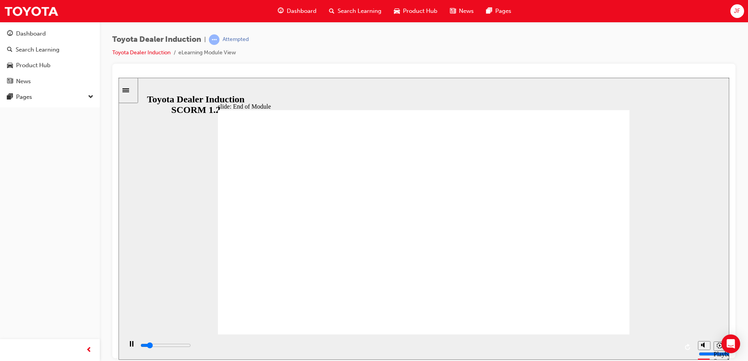
type input "5000"
checkbox input "true"
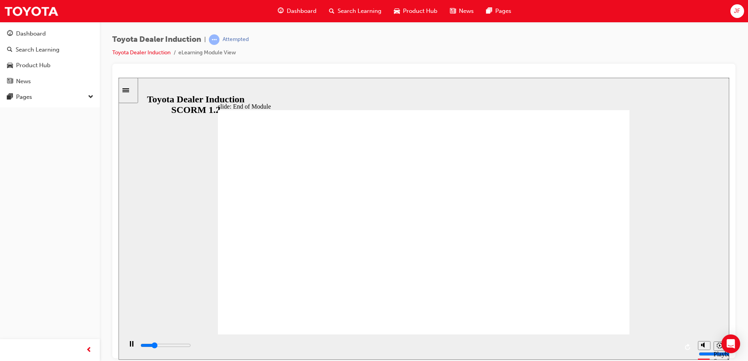
type input "1000"
checkbox input "true"
type input "1300"
checkbox input "true"
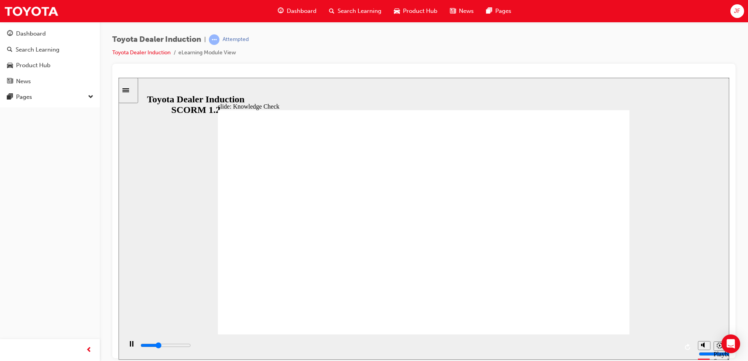
type input "1700"
checkbox input "true"
type input "2200"
checkbox input "true"
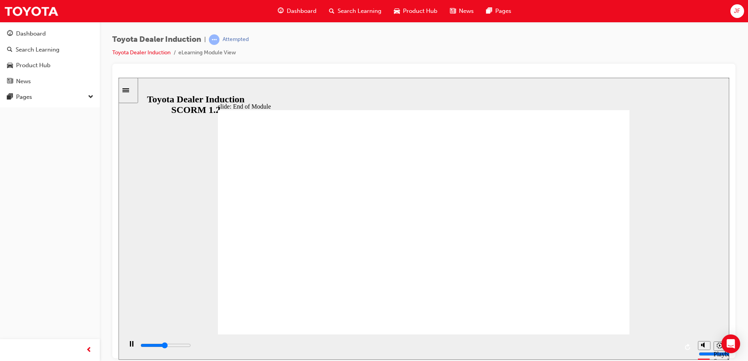
drag, startPoint x: 678, startPoint y: 350, endPoint x: 670, endPoint y: 345, distance: 9.3
click at [676, 348] on div "playback controls" at bounding box center [407, 346] width 571 height 25
click at [670, 345] on div "playback controls" at bounding box center [409, 345] width 538 height 9
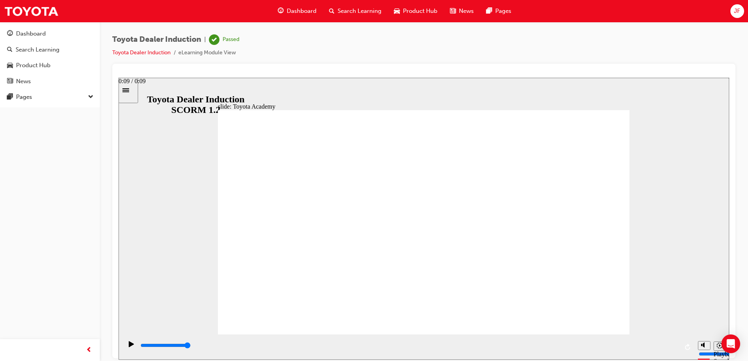
drag, startPoint x: 666, startPoint y: 345, endPoint x: 680, endPoint y: 345, distance: 14.5
click at [680, 345] on div "playback controls" at bounding box center [407, 346] width 571 height 25
type input "9900"
